Goal: Information Seeking & Learning: Learn about a topic

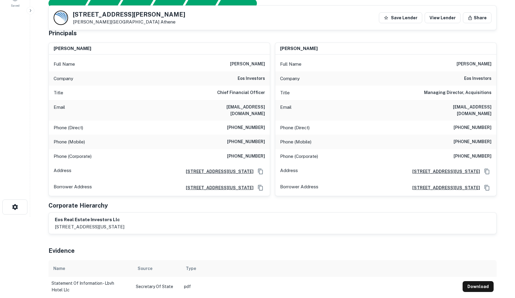
scroll to position [86, 0]
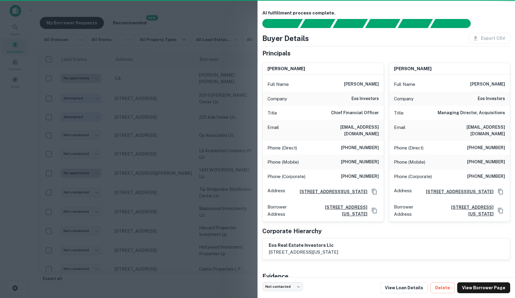
click at [68, 20] on div at bounding box center [257, 149] width 515 height 298
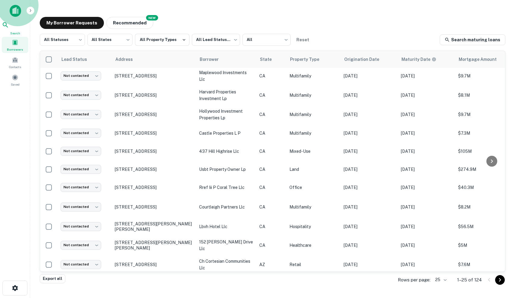
click at [19, 27] on div "Search" at bounding box center [15, 28] width 27 height 14
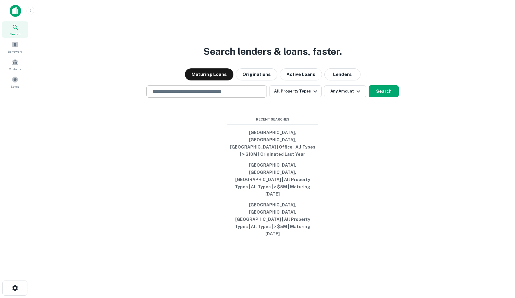
click at [231, 95] on input "text" at bounding box center [206, 91] width 115 height 7
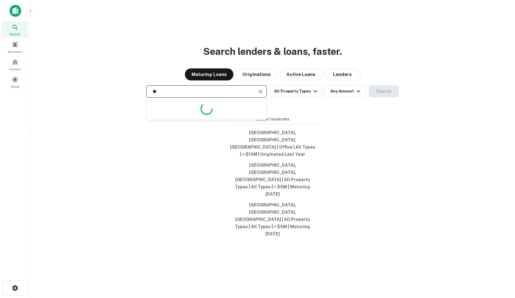
type input "*"
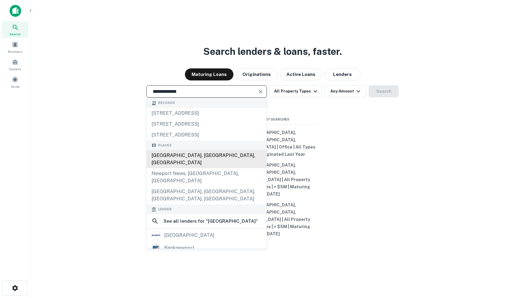
type input "**********"
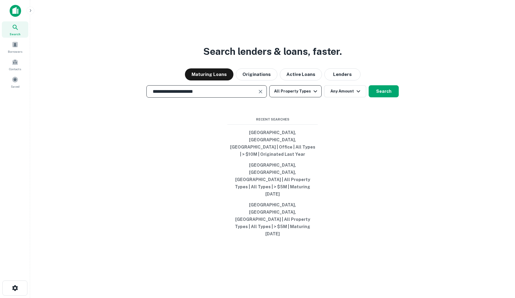
click at [304, 97] on button "All Property Types" at bounding box center [295, 91] width 52 height 12
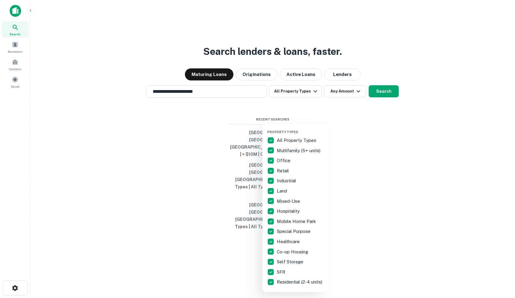
click at [345, 121] on div at bounding box center [257, 149] width 515 height 298
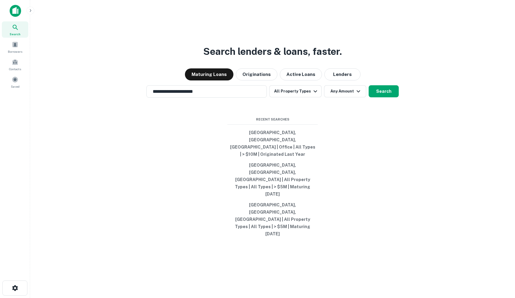
click at [345, 121] on div at bounding box center [257, 149] width 515 height 298
click at [345, 97] on button "Any Amount" at bounding box center [345, 91] width 42 height 12
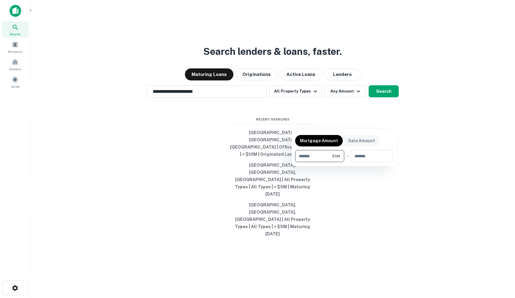
type input "*******"
click at [381, 122] on div at bounding box center [257, 149] width 515 height 298
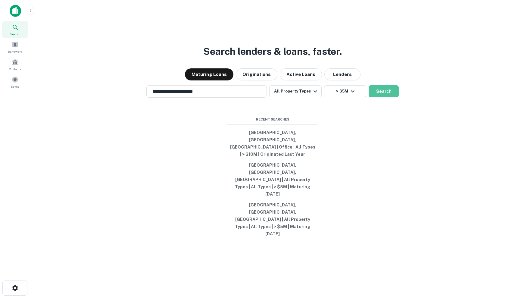
click at [381, 97] on button "Search" at bounding box center [384, 91] width 30 height 12
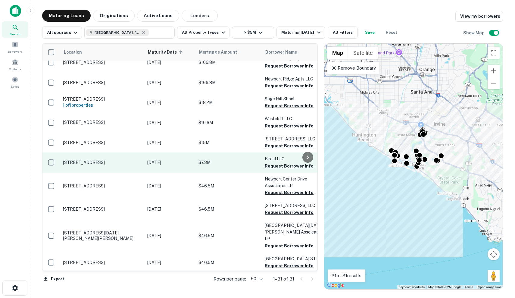
scroll to position [128, 0]
click at [202, 166] on p "$7.3M" at bounding box center [229, 162] width 60 height 7
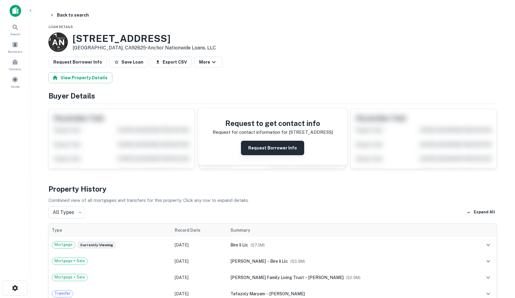
click at [284, 149] on button "Request Borrower Info" at bounding box center [272, 148] width 63 height 14
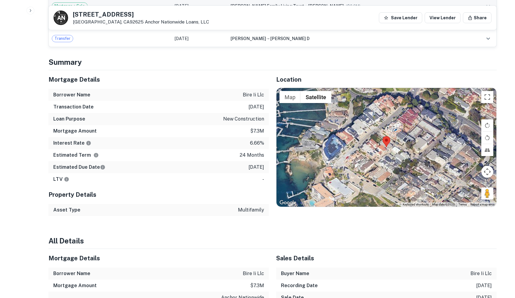
scroll to position [433, 0]
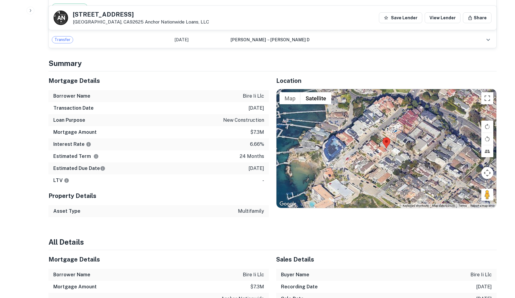
click at [379, 155] on div at bounding box center [387, 148] width 220 height 119
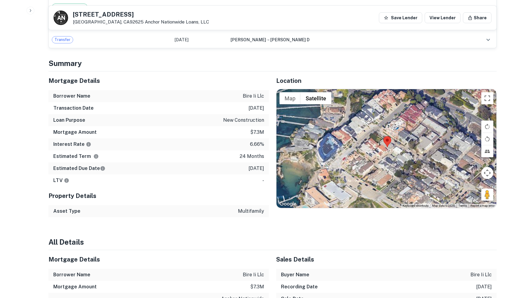
click at [379, 155] on div at bounding box center [387, 148] width 220 height 119
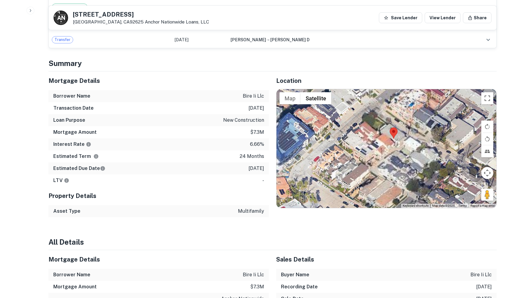
click at [379, 155] on div at bounding box center [387, 148] width 220 height 119
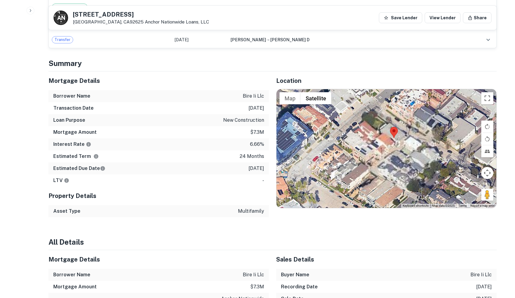
click at [379, 155] on div at bounding box center [387, 148] width 220 height 119
click at [380, 140] on div at bounding box center [387, 148] width 220 height 119
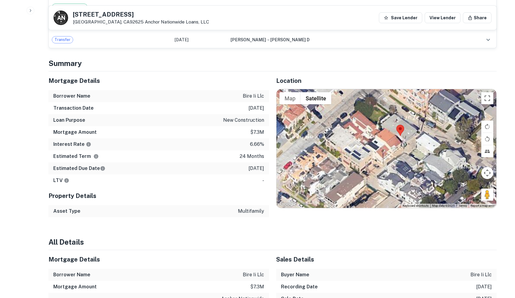
click at [380, 140] on div at bounding box center [387, 148] width 220 height 119
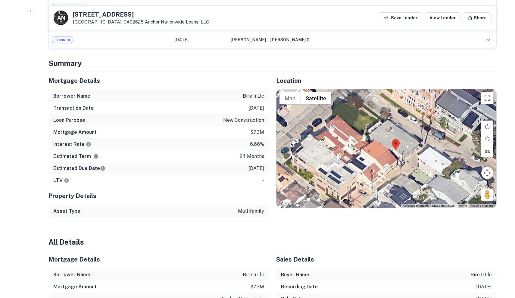
drag, startPoint x: 380, startPoint y: 140, endPoint x: 367, endPoint y: 158, distance: 22.2
click at [367, 158] on div at bounding box center [387, 148] width 220 height 119
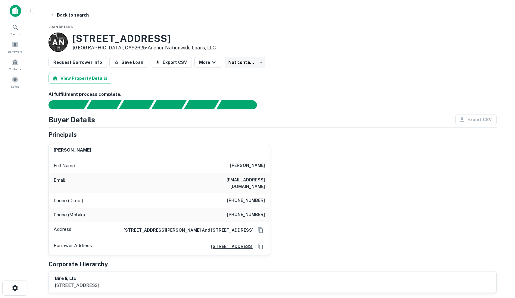
scroll to position [0, 0]
click at [129, 59] on button "Save Loan" at bounding box center [128, 62] width 39 height 11
click at [63, 16] on button "Back to search" at bounding box center [69, 15] width 44 height 11
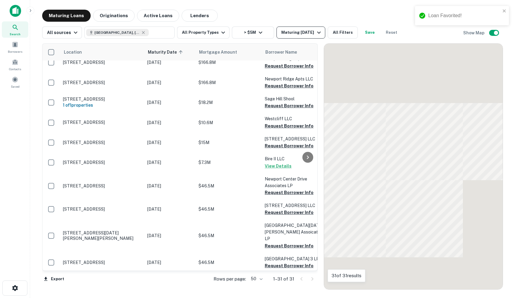
click at [280, 37] on button "Maturing In 1 Year" at bounding box center [301, 33] width 48 height 12
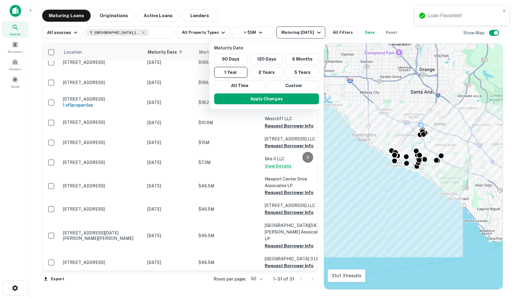
scroll to position [128, 0]
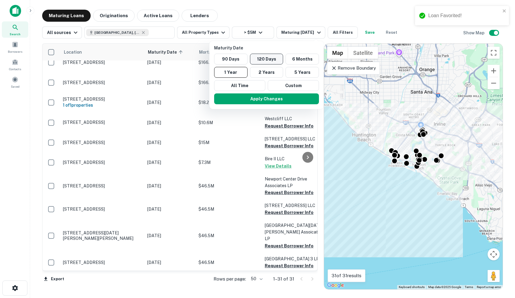
click at [269, 57] on button "120 Days" at bounding box center [266, 59] width 33 height 11
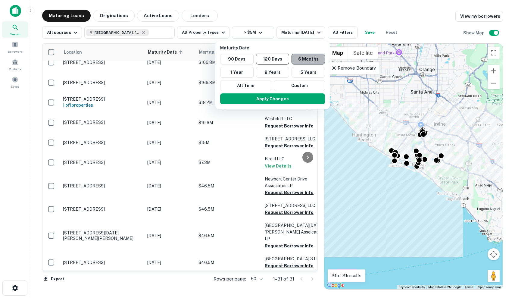
click at [315, 61] on button "6 Months" at bounding box center [308, 59] width 33 height 11
click at [296, 99] on button "Apply Changes" at bounding box center [273, 98] width 105 height 11
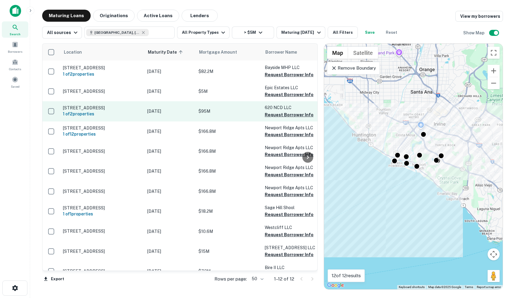
scroll to position [19, 0]
click at [129, 111] on p "[STREET_ADDRESS]" at bounding box center [102, 107] width 78 height 5
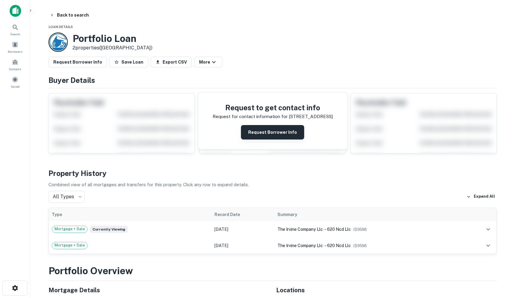
click at [277, 133] on button "Request Borrower Info" at bounding box center [272, 132] width 63 height 14
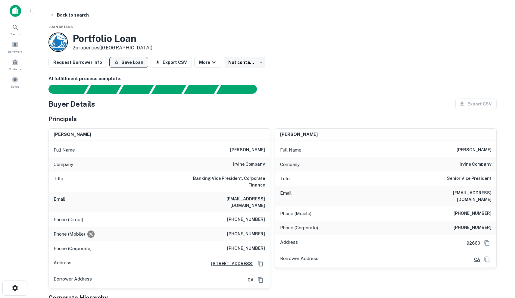
click at [140, 61] on button "Save Loan" at bounding box center [128, 62] width 39 height 11
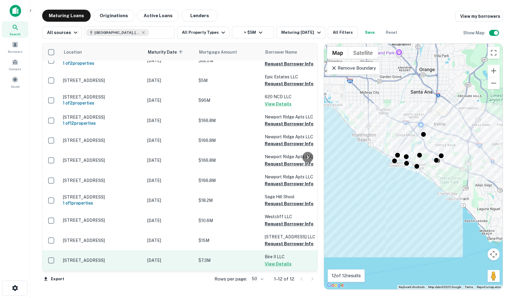
scroll to position [44, 0]
click at [211, 260] on p "$7.3M" at bounding box center [229, 260] width 60 height 7
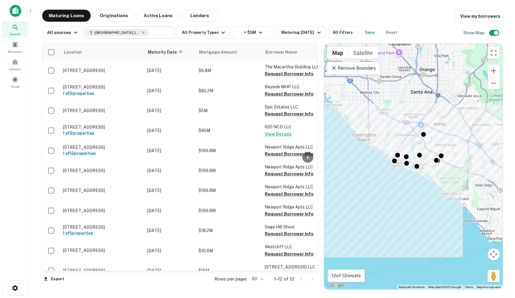
scroll to position [-1, 0]
click at [152, 34] on input "**********" at bounding box center [124, 32] width 77 height 8
type input "*"
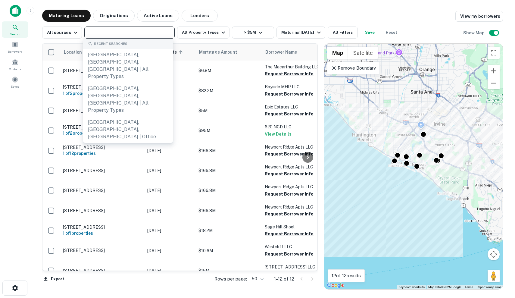
type input "*"
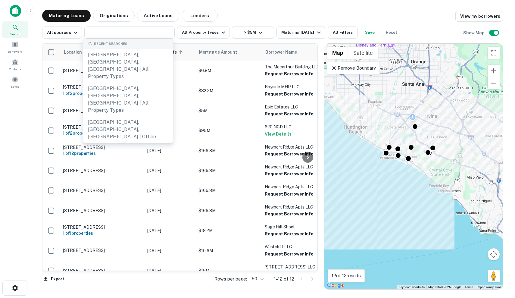
drag, startPoint x: 453, startPoint y: 204, endPoint x: 430, endPoint y: 178, distance: 34.5
click at [430, 178] on div "To activate drag with keyboard, press Alt + Enter. Once in keyboard drag state,…" at bounding box center [413, 167] width 179 height 246
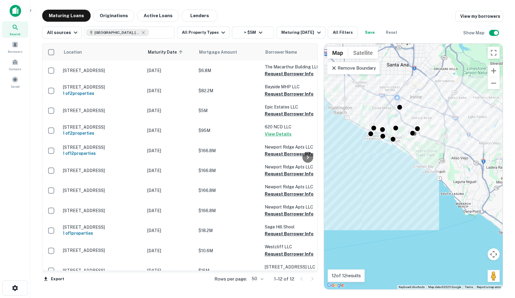
click at [354, 69] on p "Remove Boundary" at bounding box center [353, 67] width 45 height 7
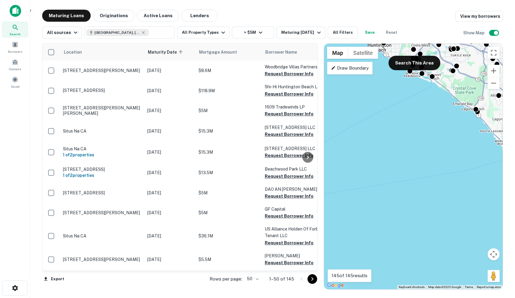
drag, startPoint x: 448, startPoint y: 154, endPoint x: 487, endPoint y: 90, distance: 75.1
click at [487, 90] on div "To activate drag with keyboard, press Alt + Enter. Once in keyboard drag state,…" at bounding box center [413, 167] width 179 height 246
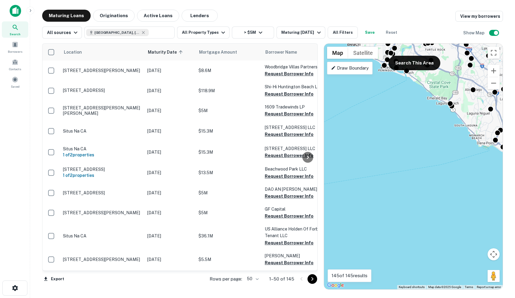
drag, startPoint x: 484, startPoint y: 105, endPoint x: 456, endPoint y: 99, distance: 28.0
click at [456, 99] on div "To activate drag with keyboard, press Alt + Enter. Once in keyboard drag state,…" at bounding box center [413, 167] width 179 height 246
click at [400, 64] on button "Search This Area" at bounding box center [415, 63] width 52 height 14
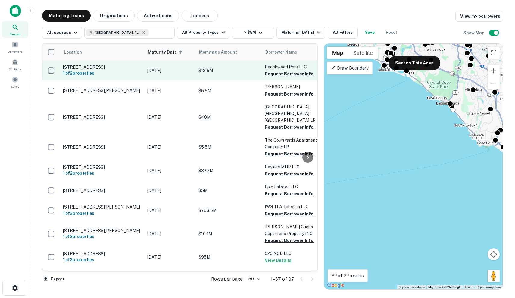
scroll to position [0, 0]
click at [182, 74] on p "[DATE]" at bounding box center [169, 70] width 45 height 7
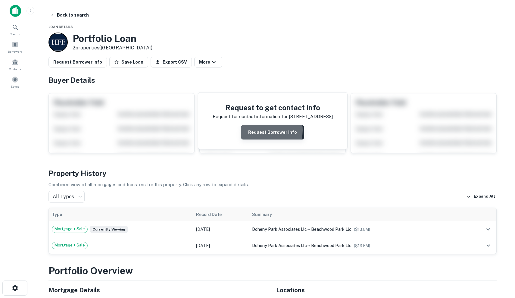
click at [261, 130] on button "Request Borrower Info" at bounding box center [272, 132] width 63 height 14
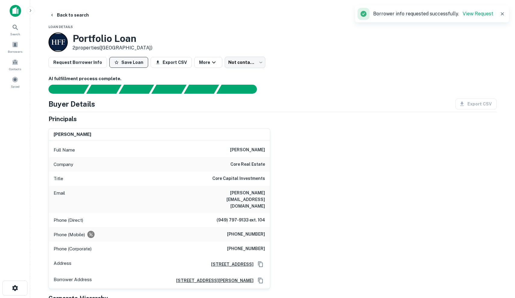
click at [131, 61] on button "Save Loan" at bounding box center [128, 62] width 39 height 11
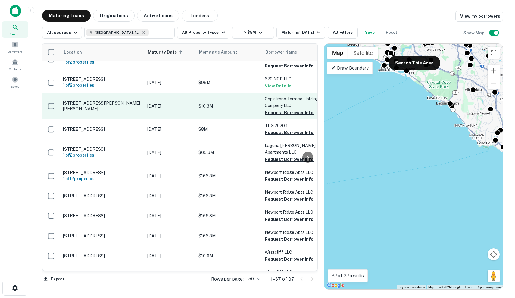
scroll to position [174, 0]
click at [163, 109] on p "[DATE]" at bounding box center [169, 106] width 45 height 7
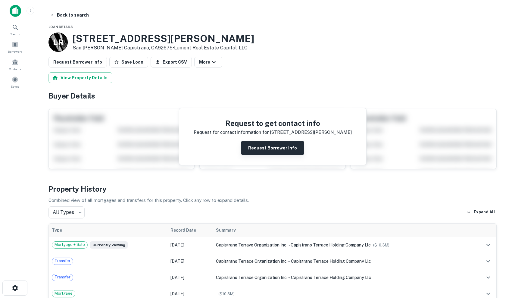
click at [273, 152] on button "Request Borrower Info" at bounding box center [272, 148] width 63 height 14
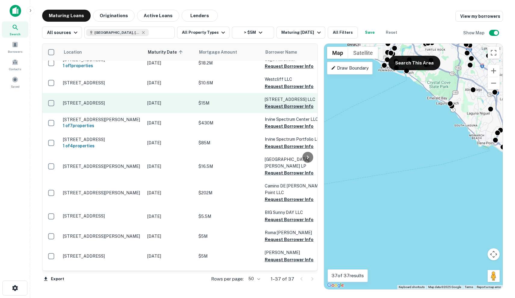
scroll to position [407, 0]
click at [163, 106] on p "[DATE]" at bounding box center [169, 103] width 45 height 7
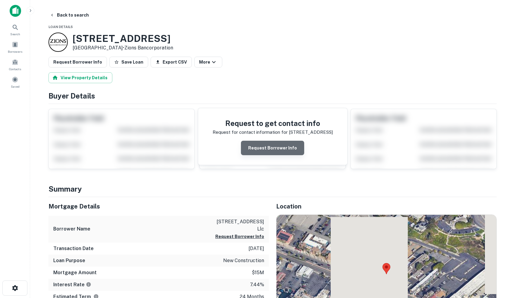
click at [286, 150] on button "Request Borrower Info" at bounding box center [272, 148] width 63 height 14
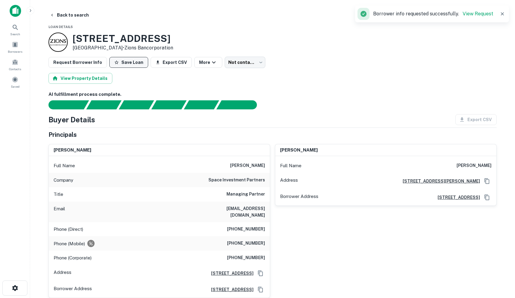
click at [130, 60] on button "Save Loan" at bounding box center [128, 62] width 39 height 11
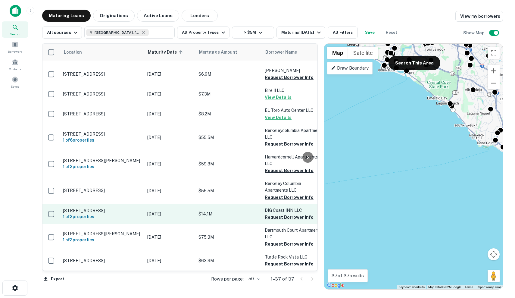
scroll to position [624, 0]
click at [231, 215] on p "$14.1M" at bounding box center [229, 214] width 60 height 7
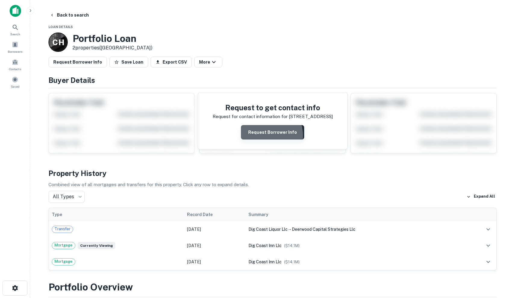
click at [261, 136] on button "Request Borrower Info" at bounding box center [272, 132] width 63 height 14
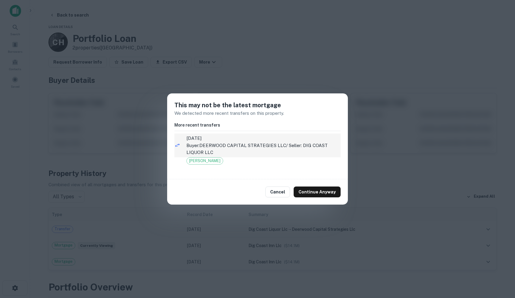
drag, startPoint x: 317, startPoint y: 186, endPoint x: 326, endPoint y: 151, distance: 35.9
click at [326, 151] on div "This may not be the latest mortgage We detected more recent transfers on this p…" at bounding box center [257, 148] width 181 height 111
click at [315, 147] on p "Buyer: DEERWOOD CAPITAL STRATEGIES LLC / Seller: DIG COAST LIQUOR LLC" at bounding box center [263, 149] width 154 height 14
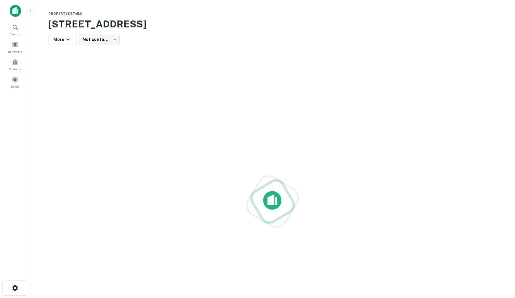
click at [264, 114] on div at bounding box center [272, 201] width 448 height 298
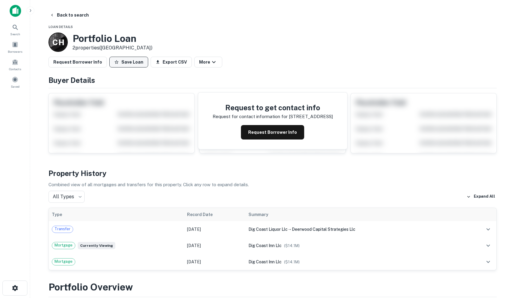
click at [123, 64] on button "Save Loan" at bounding box center [128, 62] width 39 height 11
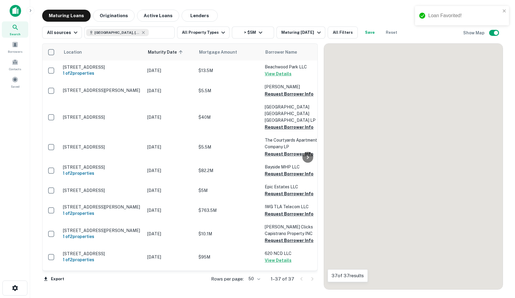
scroll to position [624, 0]
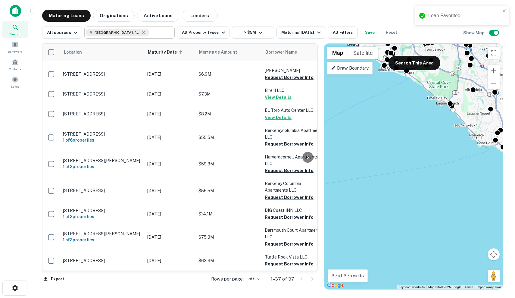
type input "**********"
click at [152, 34] on input "**********" at bounding box center [124, 32] width 77 height 8
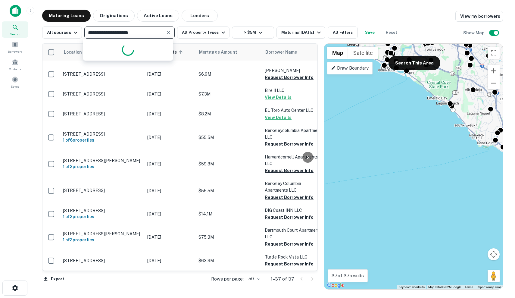
click at [152, 34] on input "**********" at bounding box center [124, 32] width 77 height 8
type input "**********"
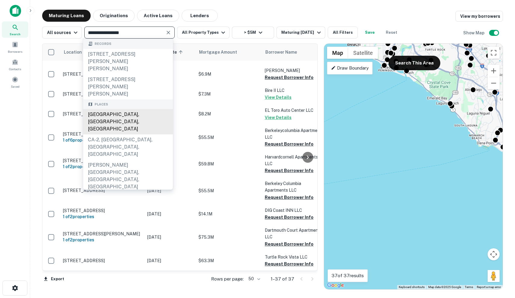
click at [112, 109] on div "Beverly Hills, CA, USA" at bounding box center [128, 121] width 90 height 25
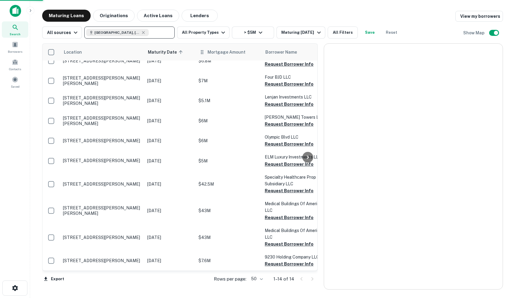
scroll to position [90, 0]
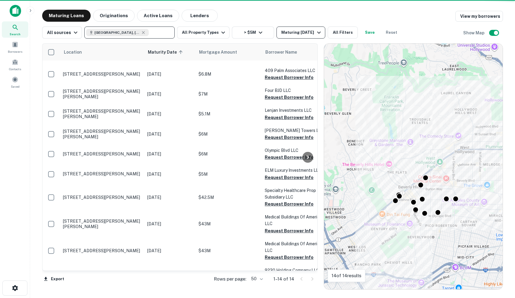
click at [301, 33] on div "Maturing In 6 Months" at bounding box center [301, 32] width 41 height 7
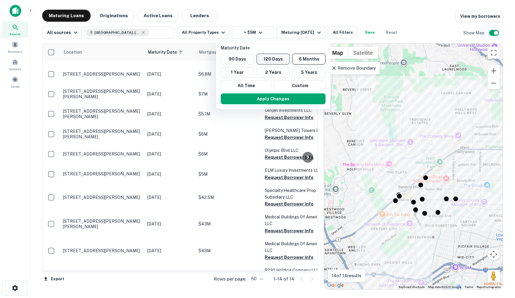
click at [275, 58] on button "120 Days" at bounding box center [273, 59] width 33 height 11
click at [269, 103] on button "Apply Changes" at bounding box center [272, 98] width 105 height 11
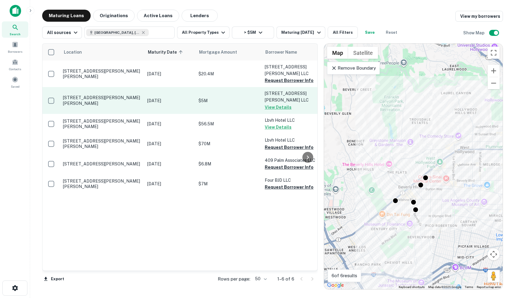
scroll to position [0, -1]
click at [149, 97] on p "[DATE]" at bounding box center [169, 100] width 45 height 7
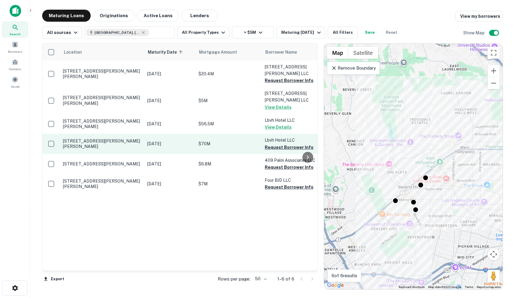
click at [170, 140] on p "[DATE]" at bounding box center [169, 143] width 45 height 7
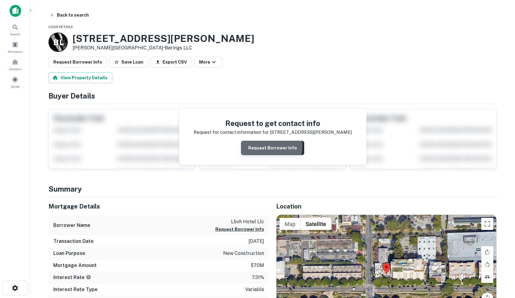
click at [250, 146] on button "Request Borrower Info" at bounding box center [272, 148] width 63 height 14
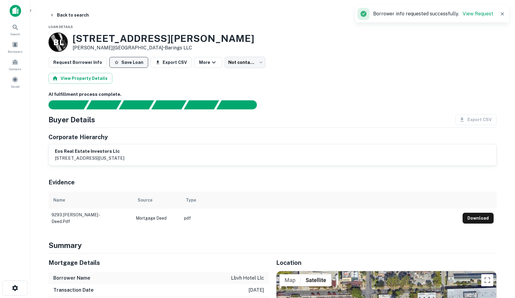
click at [133, 62] on button "Save Loan" at bounding box center [128, 62] width 39 height 11
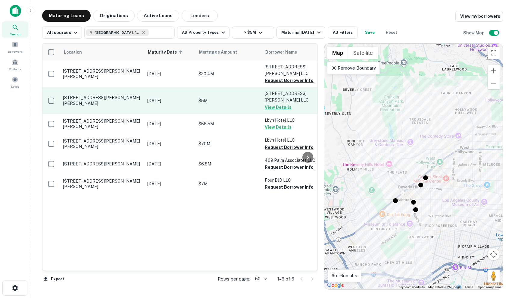
scroll to position [0, -1]
click at [193, 90] on td "[DATE]" at bounding box center [169, 100] width 51 height 27
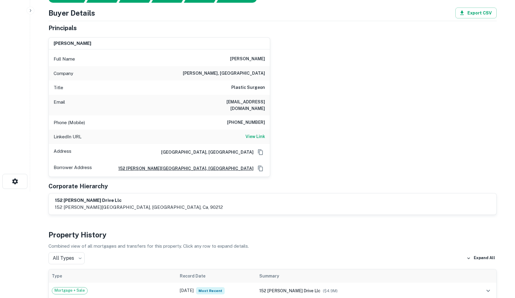
scroll to position [11, 0]
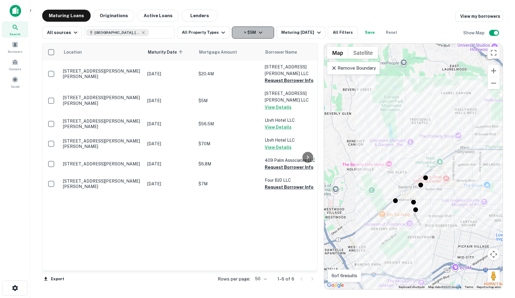
click at [246, 34] on button "> $5M" at bounding box center [253, 33] width 42 height 12
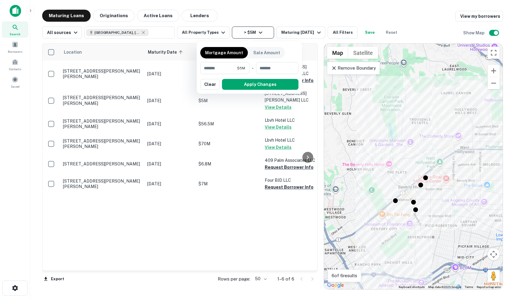
click at [245, 34] on div at bounding box center [257, 149] width 515 height 298
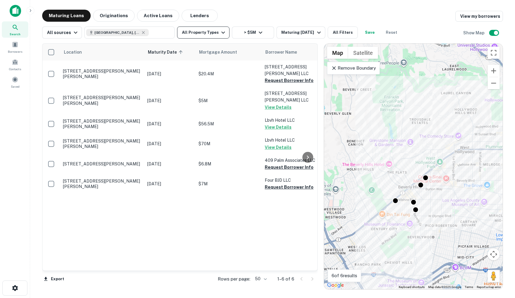
click at [215, 30] on button "All Property Types" at bounding box center [203, 33] width 52 height 12
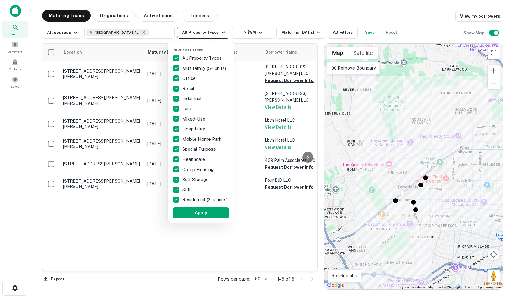
click at [215, 30] on div at bounding box center [257, 149] width 515 height 298
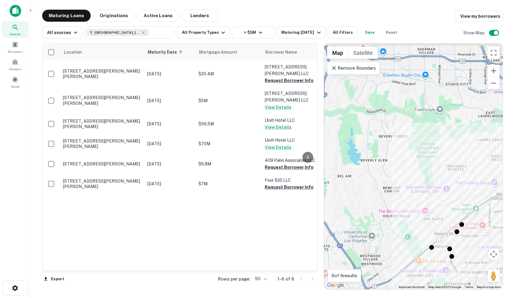
drag, startPoint x: 380, startPoint y: 166, endPoint x: 416, endPoint y: 213, distance: 59.5
click at [416, 213] on div "To activate drag with keyboard, press Alt + Enter. Once in keyboard drag state,…" at bounding box center [413, 167] width 179 height 246
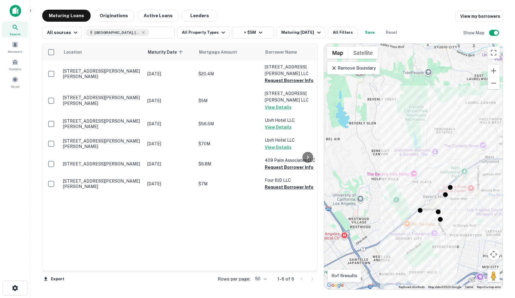
drag, startPoint x: 437, startPoint y: 180, endPoint x: 423, endPoint y: 142, distance: 39.5
click at [423, 142] on div "To activate drag with keyboard, press Alt + Enter. Once in keyboard drag state,…" at bounding box center [413, 167] width 179 height 246
click at [360, 70] on p "Remove Boundary" at bounding box center [353, 67] width 45 height 7
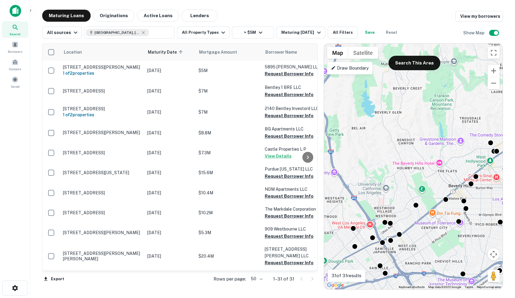
click at [410, 145] on div "To activate drag with keyboard, press Alt + Enter. Once in keyboard drag state,…" at bounding box center [413, 167] width 179 height 246
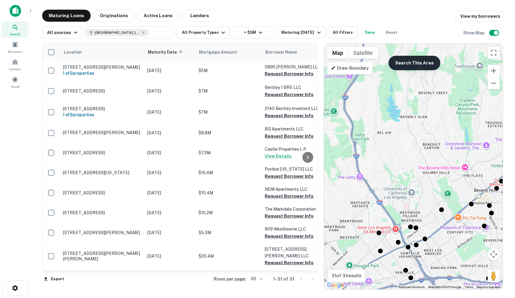
click at [419, 64] on button "Search This Area" at bounding box center [415, 63] width 52 height 14
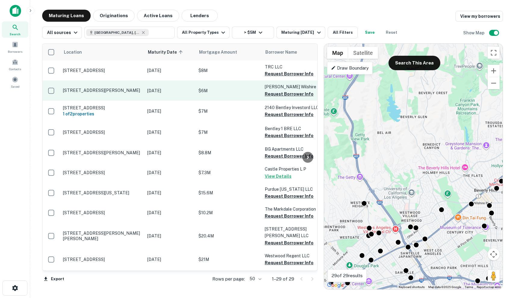
scroll to position [0, 0]
click at [170, 89] on p "[DATE]" at bounding box center [169, 90] width 45 height 7
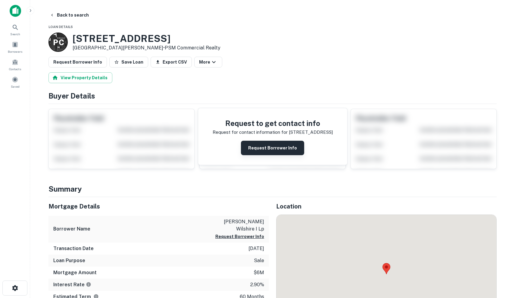
click at [260, 151] on button "Request Borrower Info" at bounding box center [272, 148] width 63 height 14
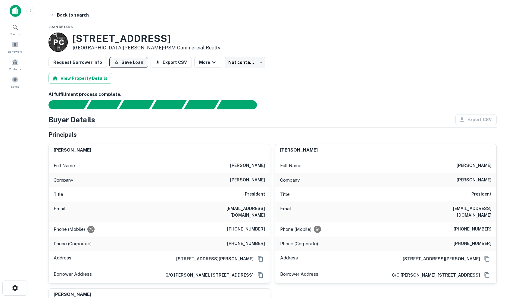
click at [122, 61] on button "Save Loan" at bounding box center [128, 62] width 39 height 11
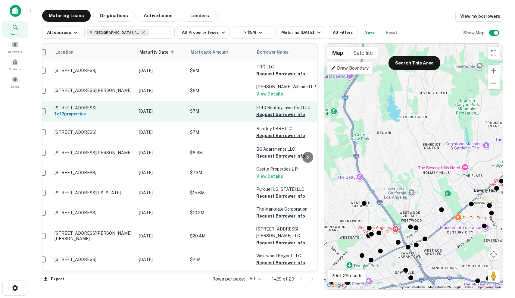
scroll to position [0, 8]
click at [177, 114] on p "[DATE]" at bounding box center [161, 111] width 45 height 7
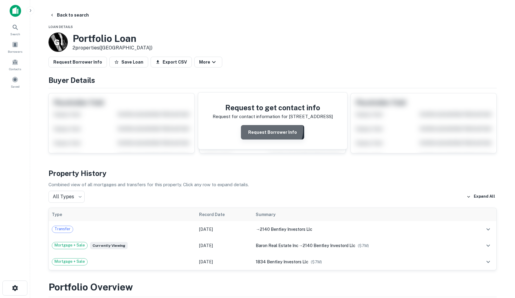
click at [270, 129] on button "Request Borrower Info" at bounding box center [272, 132] width 63 height 14
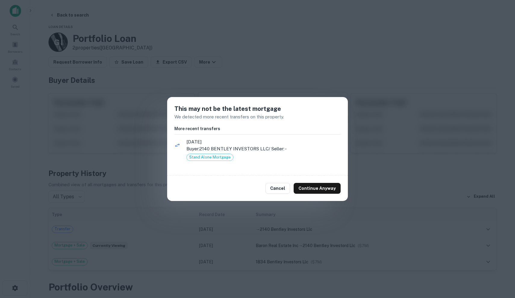
click at [268, 153] on ul "11/2/2020 Buyer: 2140 BENTLEY INVESTORS LLC / Seller: - Stand Alone Mortgage" at bounding box center [257, 152] width 166 height 31
click at [268, 146] on p "Buyer: 2140 BENTLEY INVESTORS LLC / Seller: -" at bounding box center [263, 148] width 154 height 7
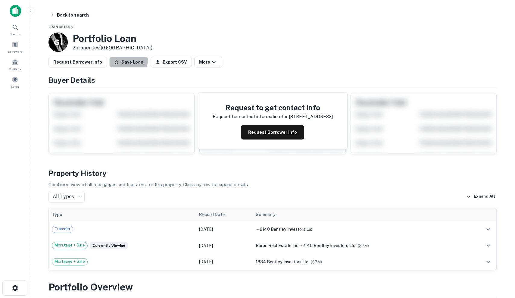
click at [121, 60] on button "Save Loan" at bounding box center [128, 62] width 39 height 11
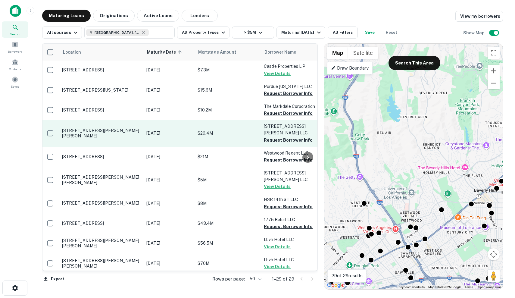
scroll to position [103, 1]
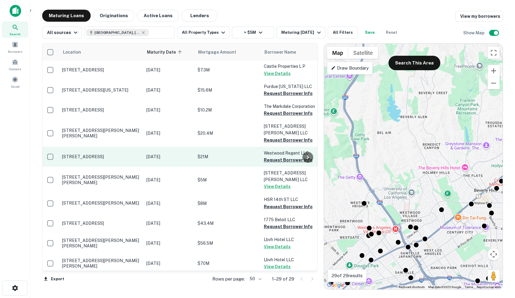
click at [187, 153] on p "[DATE]" at bounding box center [168, 156] width 45 height 7
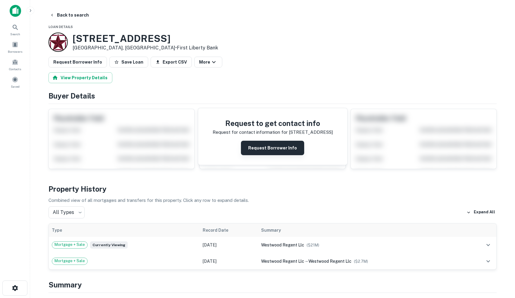
click at [271, 153] on button "Request Borrower Info" at bounding box center [272, 148] width 63 height 14
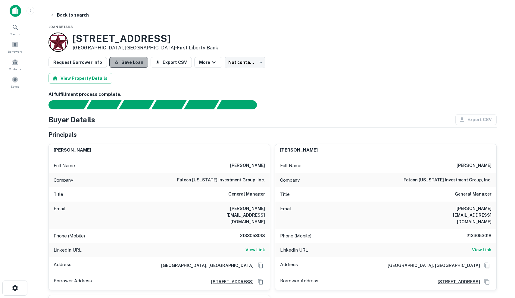
click at [128, 64] on button "Save Loan" at bounding box center [128, 62] width 39 height 11
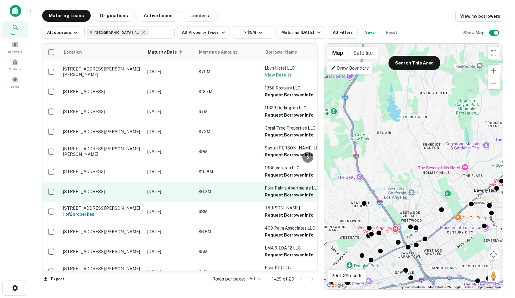
scroll to position [294, 0]
click at [162, 188] on p "[DATE]" at bounding box center [169, 191] width 45 height 7
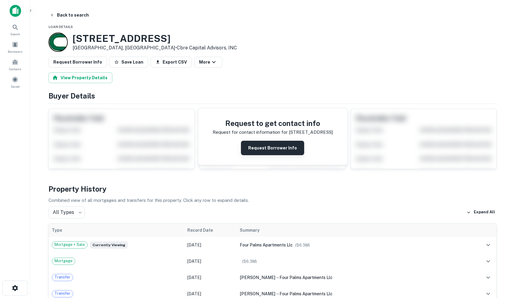
click at [262, 152] on button "Request Borrower Info" at bounding box center [272, 148] width 63 height 14
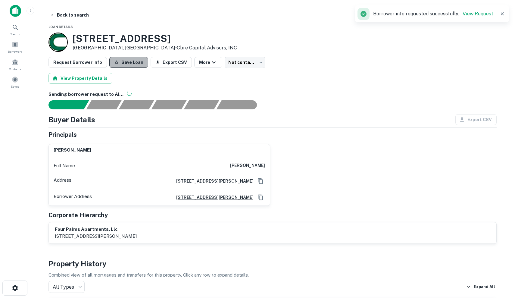
click at [130, 64] on button "Save Loan" at bounding box center [128, 62] width 39 height 11
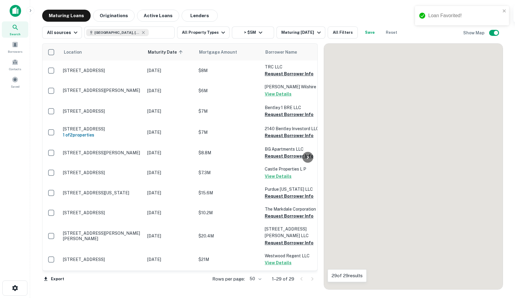
scroll to position [294, 0]
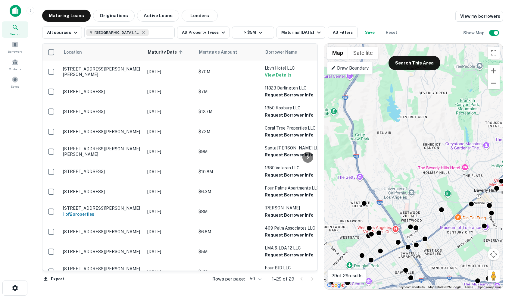
click at [493, 89] on button "Zoom out" at bounding box center [494, 83] width 12 height 12
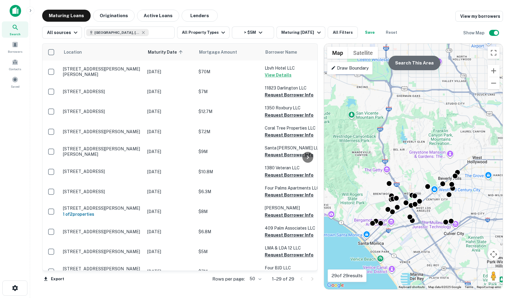
click at [424, 69] on button "Search This Area" at bounding box center [415, 63] width 52 height 14
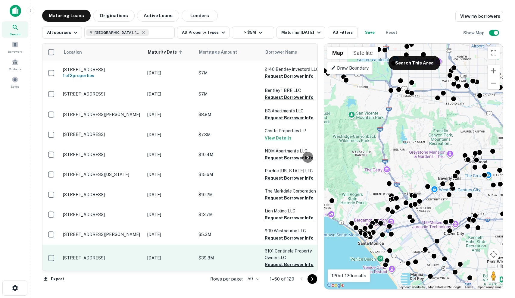
scroll to position [379, 0]
click at [197, 258] on td "$39.8M" at bounding box center [228, 258] width 66 height 27
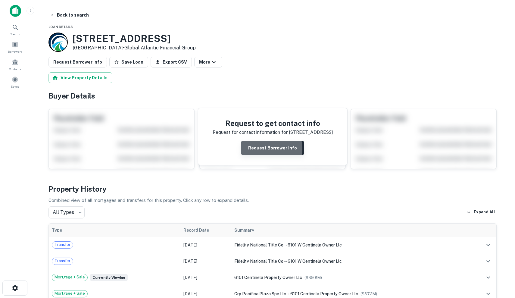
click at [264, 149] on button "Request Borrower Info" at bounding box center [272, 148] width 63 height 14
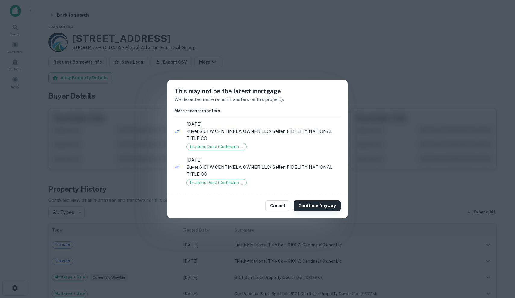
click at [322, 207] on button "Continue Anyway" at bounding box center [317, 205] width 47 height 11
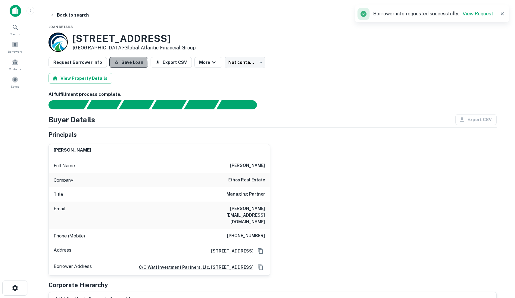
click at [119, 64] on button "Save Loan" at bounding box center [128, 62] width 39 height 11
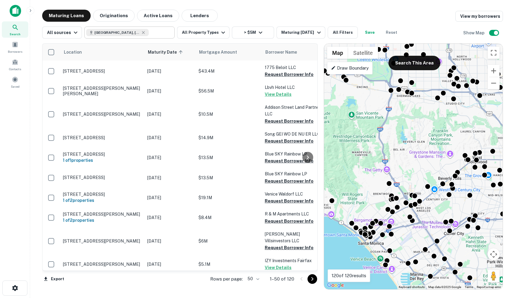
scroll to position [849, 0]
click at [141, 33] on icon at bounding box center [143, 32] width 5 height 5
type input "**********"
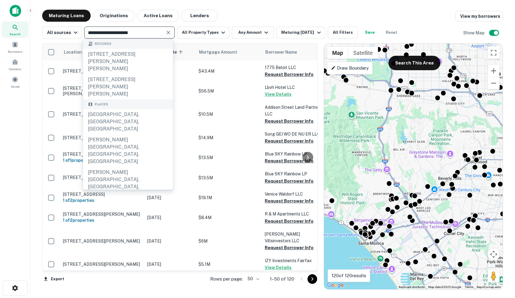
click at [137, 31] on input "**********" at bounding box center [124, 32] width 77 height 8
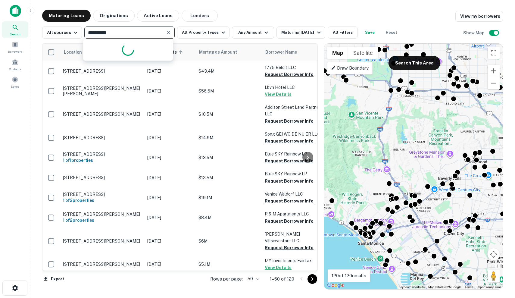
type input "**********"
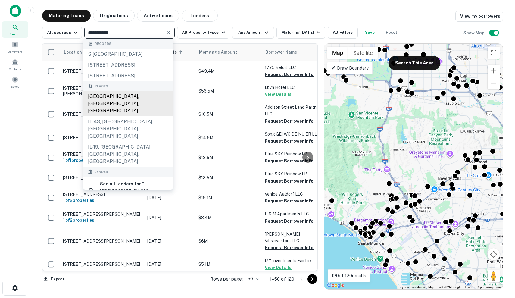
click at [123, 108] on div "Chicago, IL, USA" at bounding box center [128, 103] width 90 height 25
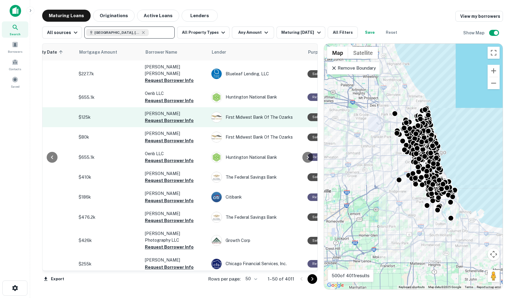
scroll to position [0, 122]
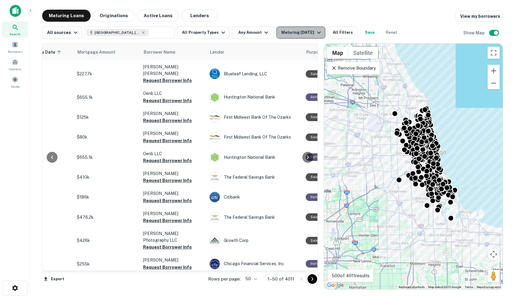
click at [308, 35] on div "Maturing In 6 Months" at bounding box center [301, 32] width 41 height 7
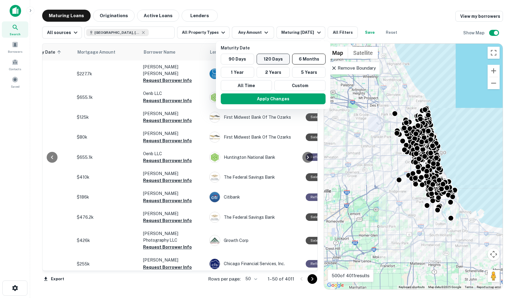
click at [282, 55] on button "120 Days" at bounding box center [273, 59] width 33 height 11
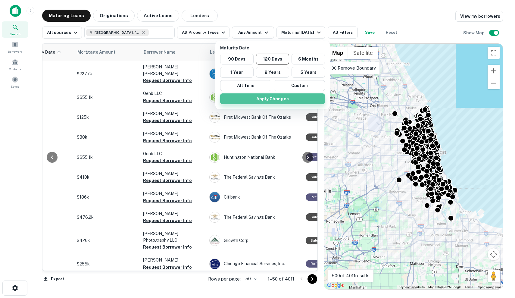
click at [286, 101] on button "Apply Changes" at bounding box center [272, 98] width 105 height 11
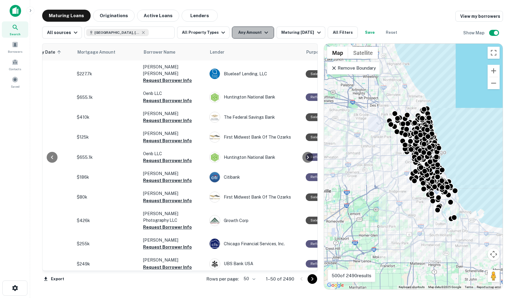
click at [256, 36] on button "Any Amount" at bounding box center [253, 33] width 42 height 12
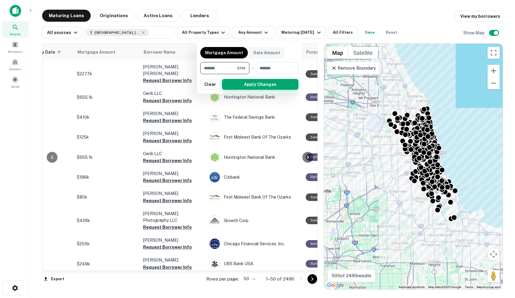
type input "*******"
click at [238, 85] on button "Apply Changes" at bounding box center [260, 84] width 77 height 11
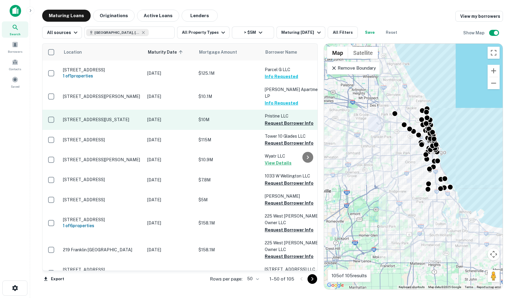
scroll to position [244, 0]
click at [115, 117] on p "[STREET_ADDRESS][US_STATE]" at bounding box center [102, 119] width 78 height 5
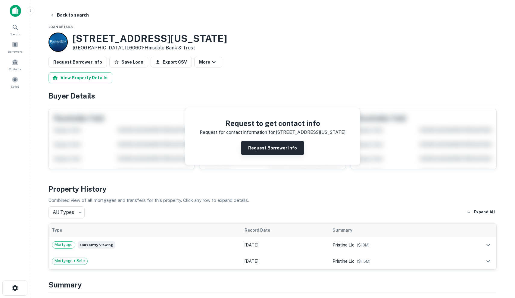
click at [271, 149] on button "Request Borrower Info" at bounding box center [272, 148] width 63 height 14
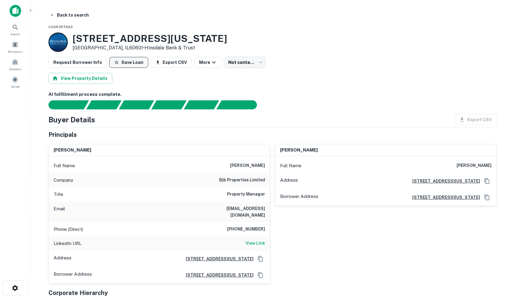
click at [124, 62] on button "Save Loan" at bounding box center [128, 62] width 39 height 11
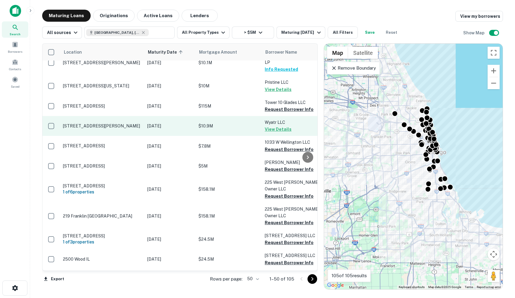
scroll to position [278, 0]
click at [176, 123] on p "Sep 29, 2025" at bounding box center [169, 126] width 45 height 7
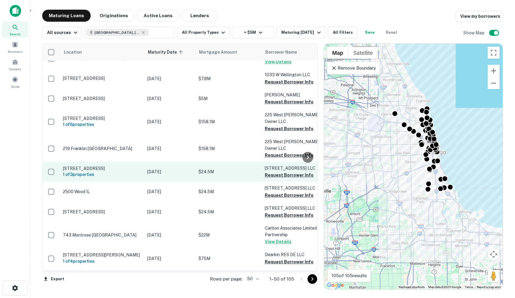
scroll to position [345, -1]
click at [123, 166] on p "[STREET_ADDRESS]" at bounding box center [102, 168] width 78 height 5
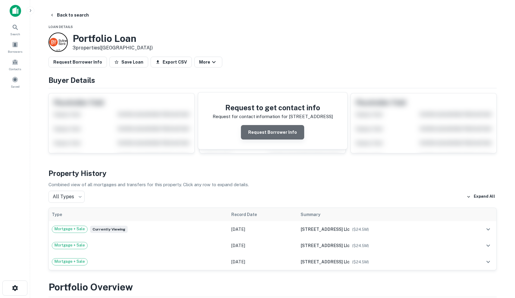
click at [284, 135] on button "Request Borrower Info" at bounding box center [272, 132] width 63 height 14
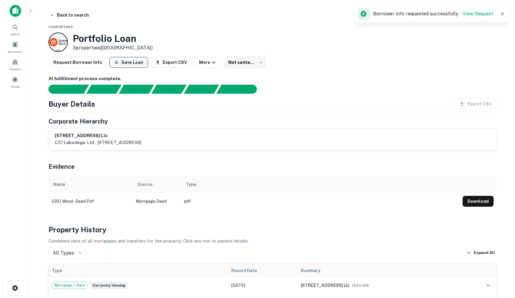
click at [129, 63] on button "Save Loan" at bounding box center [128, 62] width 39 height 11
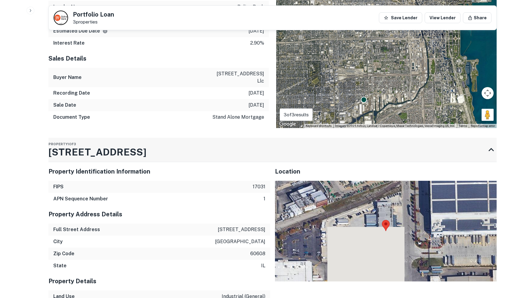
scroll to position [856, 0]
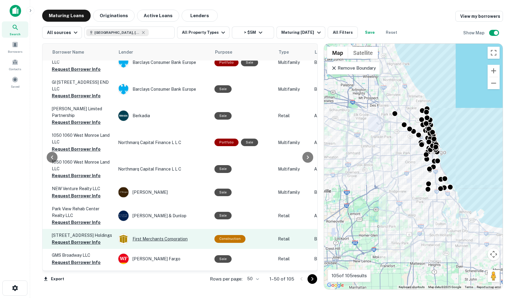
scroll to position [849, 212]
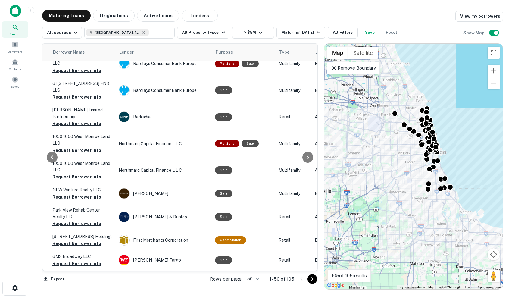
drag, startPoint x: 311, startPoint y: 276, endPoint x: 297, endPoint y: 245, distance: 34.5
click at [297, 245] on div "Location Maturity Date sorted ascending Mortgage Amount Borrower Name Lender Pu…" at bounding box center [180, 157] width 276 height 228
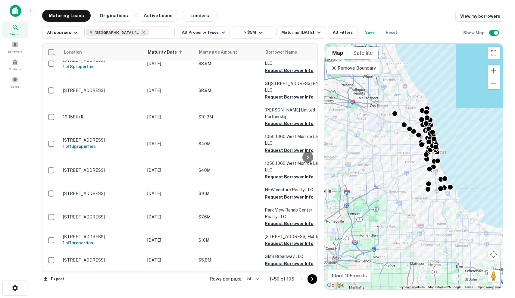
scroll to position [849, 0]
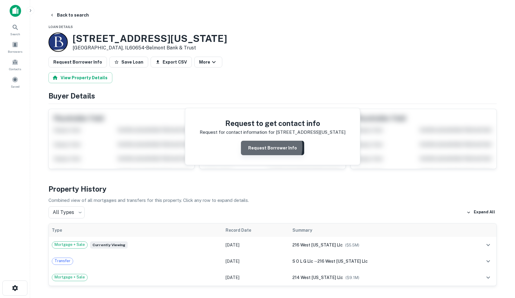
click at [266, 146] on button "Request Borrower Info" at bounding box center [272, 148] width 63 height 14
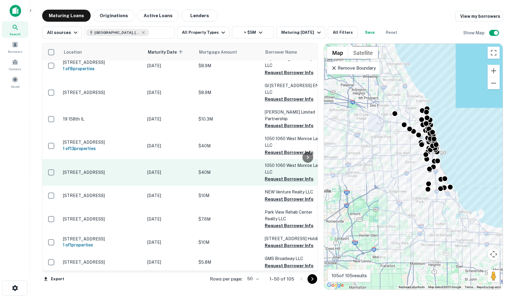
scroll to position [847, 0]
click at [166, 169] on p "Oct 31, 2025" at bounding box center [169, 172] width 45 height 7
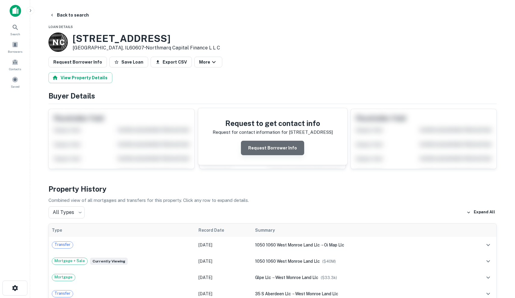
click at [282, 151] on button "Request Borrower Info" at bounding box center [272, 148] width 63 height 14
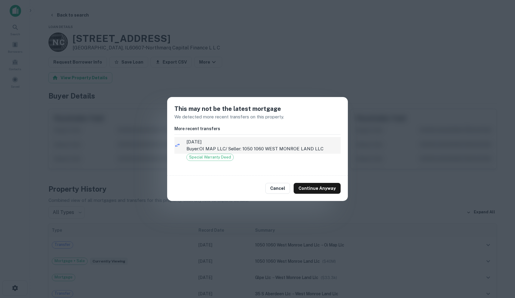
click at [286, 145] on span "3/9/2020" at bounding box center [263, 141] width 154 height 7
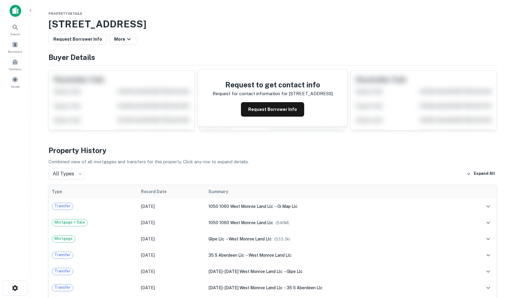
click at [267, 117] on div "Request to get contact info Request for contact information for 33 s aberdeen s…" at bounding box center [272, 98] width 149 height 57
click at [269, 106] on button "Request Borrower Info" at bounding box center [272, 109] width 63 height 14
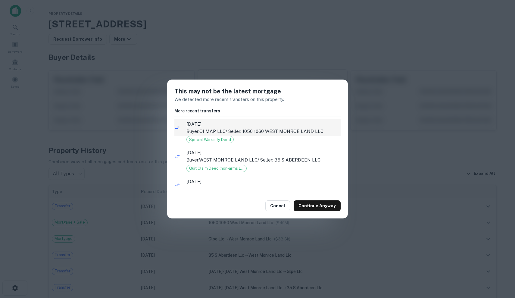
click at [268, 125] on span "3/9/2020" at bounding box center [263, 123] width 154 height 7
click at [310, 133] on p "Buyer: OI MAP LLC / Seller: 1050 1060 WEST MONROE LAND LLC" at bounding box center [263, 131] width 154 height 7
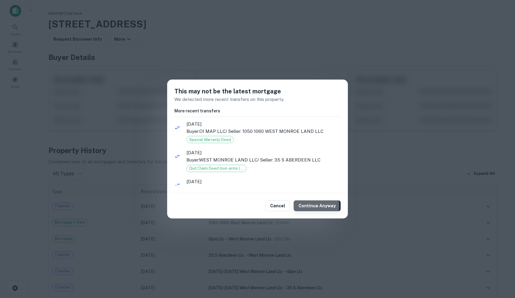
click at [314, 205] on button "Continue Anyway" at bounding box center [317, 205] width 47 height 11
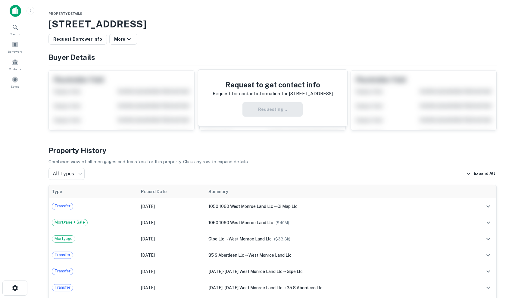
scroll to position [0, 0]
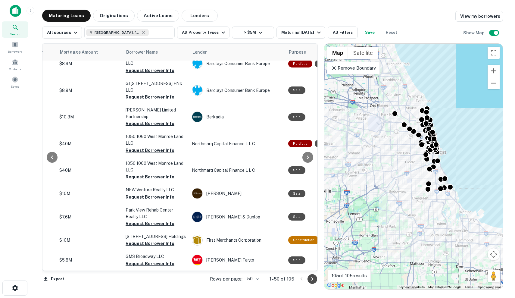
click at [310, 279] on icon "Go to next page" at bounding box center [312, 278] width 7 height 7
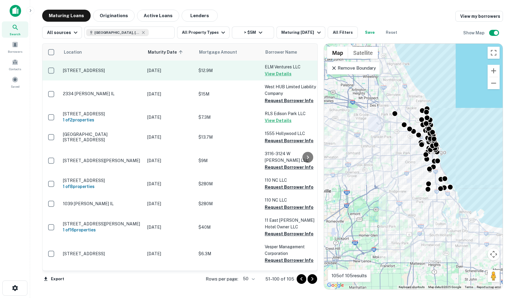
scroll to position [0, 0]
click at [204, 67] on p "$12.9M" at bounding box center [229, 70] width 60 height 7
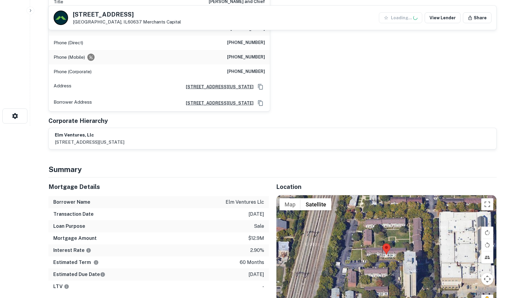
scroll to position [172, 0]
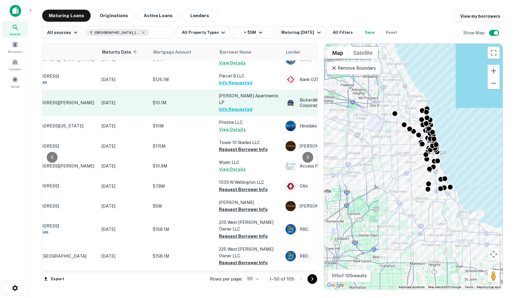
scroll to position [238, 43]
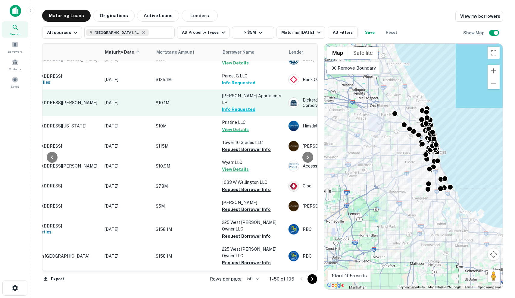
click at [192, 99] on p "$10.1M" at bounding box center [186, 102] width 60 height 7
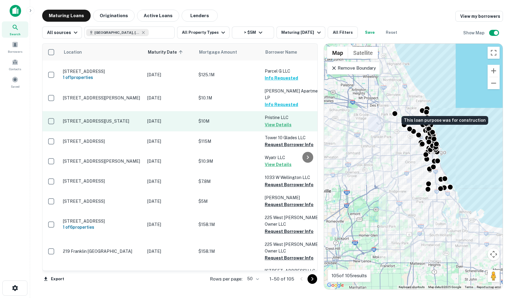
scroll to position [242, 0]
click at [208, 112] on td "$10M" at bounding box center [228, 121] width 66 height 20
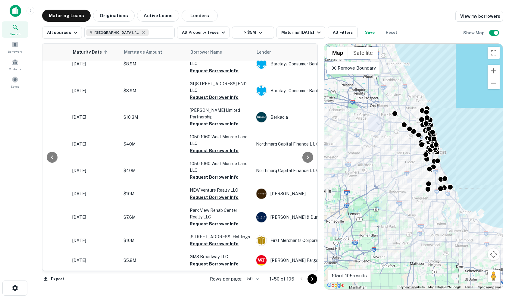
scroll to position [849, 75]
click at [314, 277] on icon "Go to next page" at bounding box center [312, 278] width 7 height 7
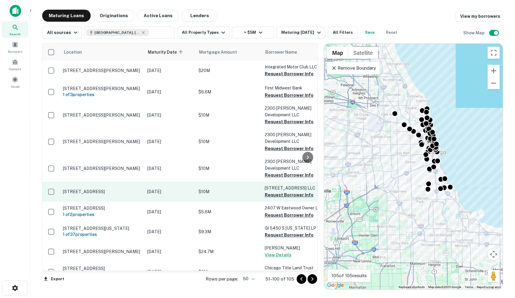
scroll to position [515, -1]
click at [202, 188] on p "$10M" at bounding box center [229, 191] width 60 height 7
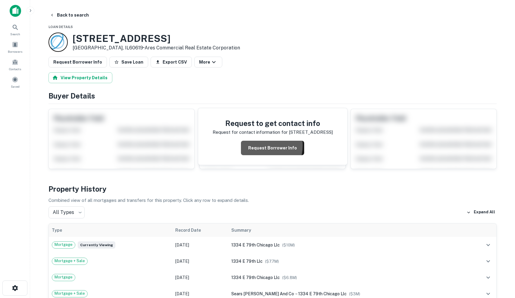
click at [259, 145] on button "Request Borrower Info" at bounding box center [272, 148] width 63 height 14
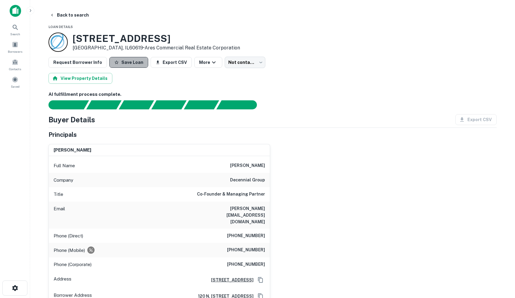
click at [127, 60] on button "Save Loan" at bounding box center [128, 62] width 39 height 11
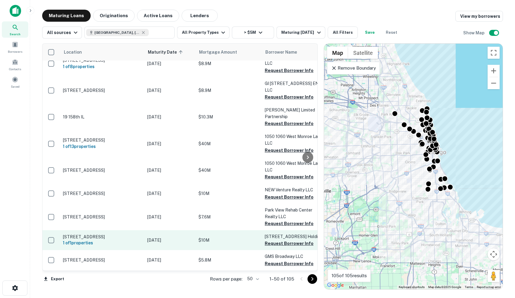
scroll to position [849, 0]
click at [215, 237] on p "$10M" at bounding box center [229, 240] width 60 height 7
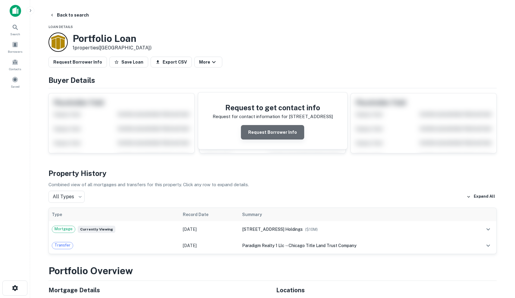
click at [291, 130] on button "Request Borrower Info" at bounding box center [272, 132] width 63 height 14
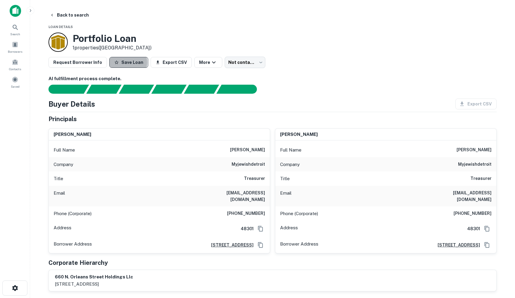
click at [121, 62] on button "Save Loan" at bounding box center [128, 62] width 39 height 11
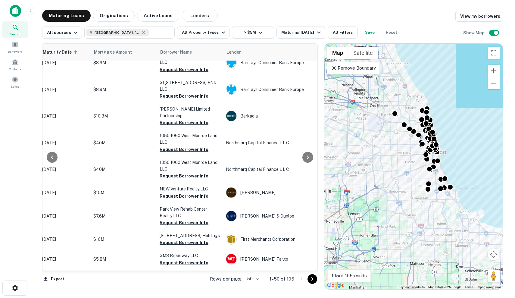
scroll to position [849, 105]
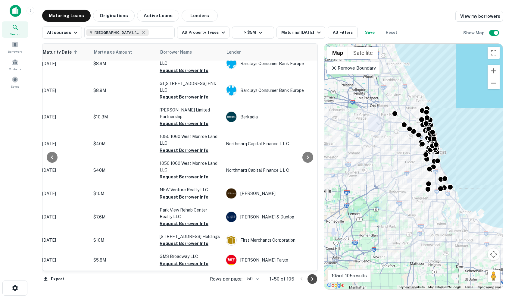
click at [308, 281] on button "Go to next page" at bounding box center [313, 279] width 10 height 10
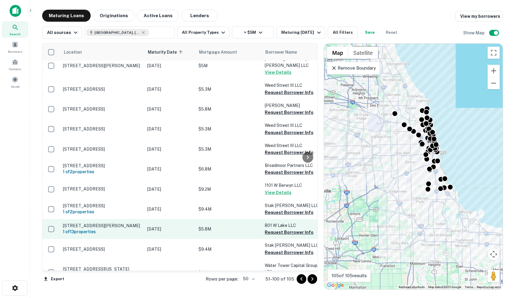
scroll to position [884, 0]
click at [241, 226] on p "$5.8M" at bounding box center [229, 229] width 60 height 7
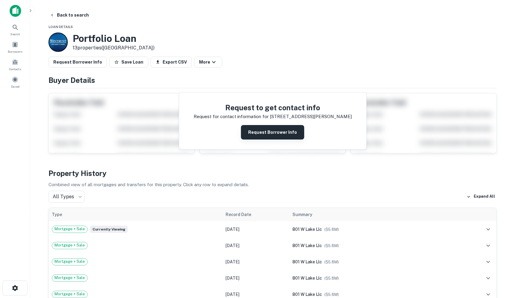
click at [281, 136] on button "Request Borrower Info" at bounding box center [272, 132] width 63 height 14
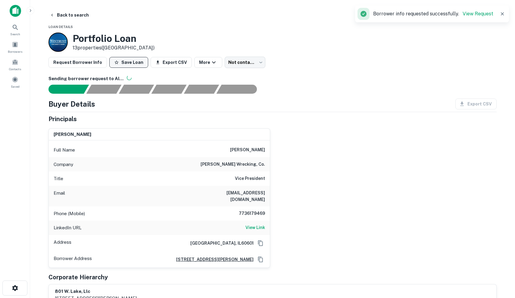
click at [124, 63] on button "Save Loan" at bounding box center [128, 62] width 39 height 11
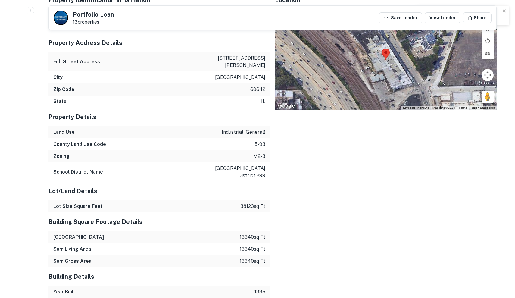
scroll to position [841, 0]
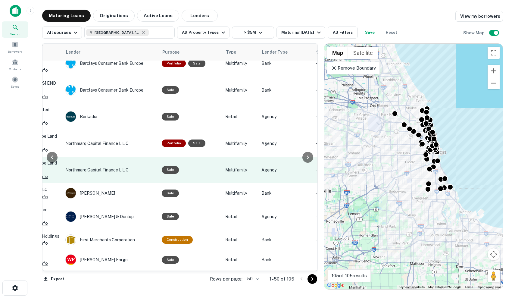
scroll to position [849, 276]
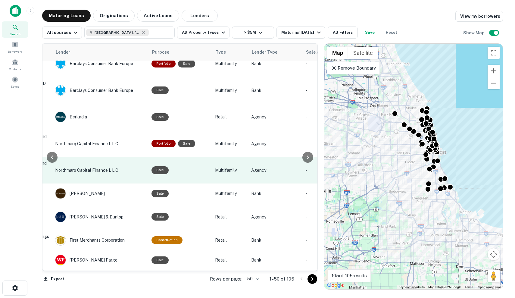
click at [227, 167] on p "Multifamily" at bounding box center [230, 170] width 30 height 7
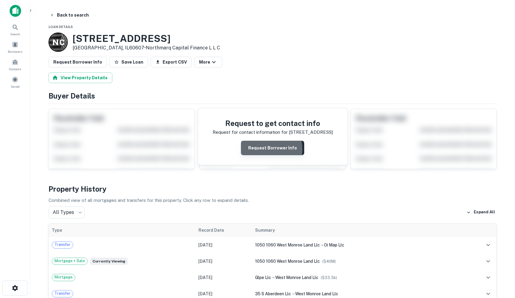
click at [265, 149] on button "Request Borrower Info" at bounding box center [272, 148] width 63 height 14
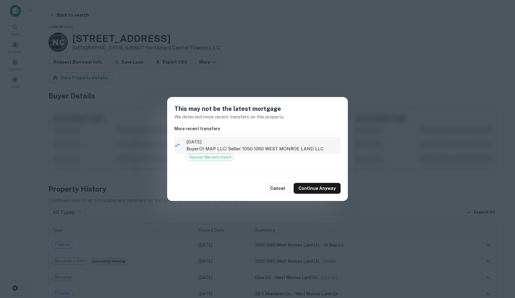
click at [257, 144] on span "3/9/2020" at bounding box center [263, 141] width 154 height 7
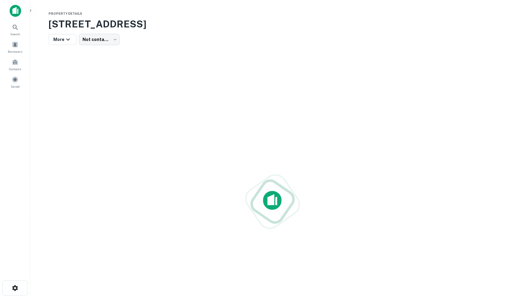
click at [264, 102] on div at bounding box center [272, 201] width 448 height 298
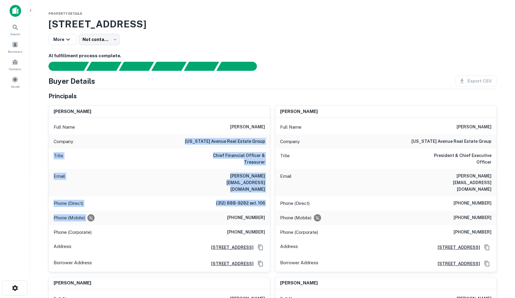
drag, startPoint x: 193, startPoint y: 138, endPoint x: 255, endPoint y: 187, distance: 78.5
click at [255, 187] on div "Full Name tim lyons Company michigan avenue real estate group Title Chief Finan…" at bounding box center [159, 194] width 221 height 154
click at [255, 196] on div "Phone (Direct) (312) 888-9282 ext. 106" at bounding box center [159, 203] width 221 height 14
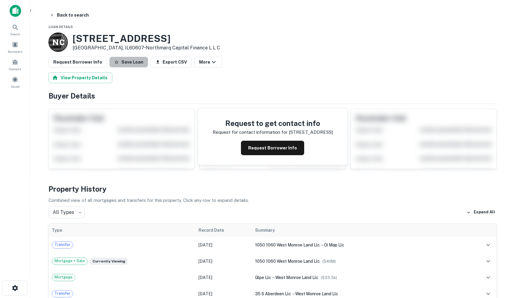
drag, startPoint x: 133, startPoint y: 63, endPoint x: 119, endPoint y: 55, distance: 16.1
click at [133, 63] on button "Save Loan" at bounding box center [128, 62] width 39 height 11
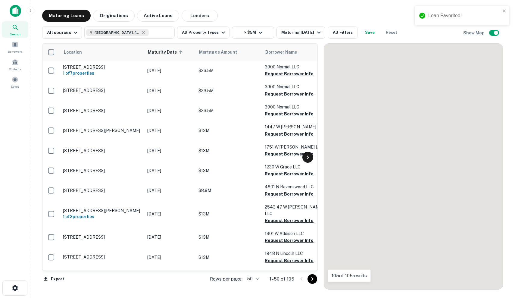
scroll to position [849, 0]
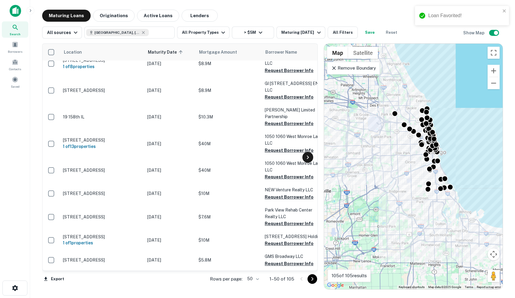
click at [310, 157] on icon at bounding box center [307, 157] width 7 height 7
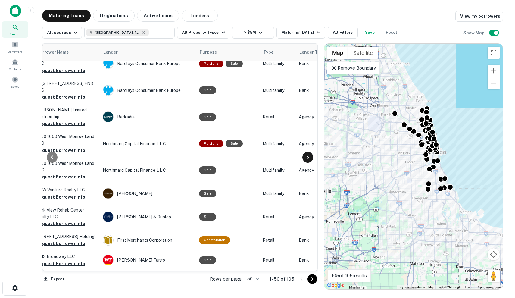
scroll to position [849, 253]
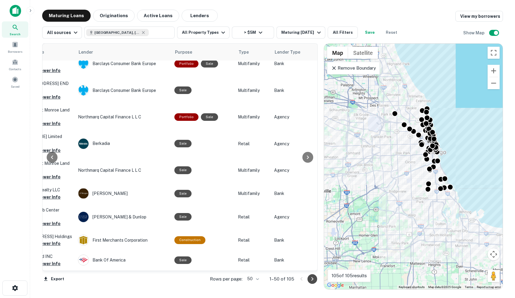
click at [315, 281] on icon "Go to next page" at bounding box center [312, 278] width 7 height 7
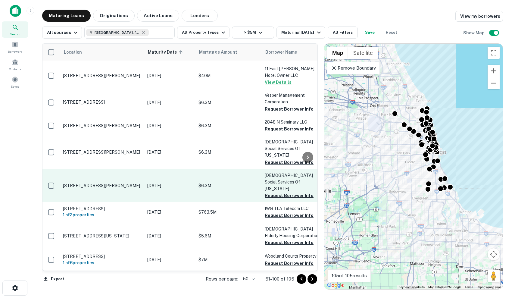
scroll to position [178, 0]
click at [147, 171] on td "Nov 16, 2025" at bounding box center [169, 185] width 51 height 33
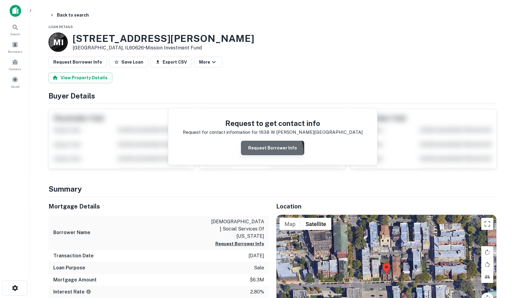
click at [272, 152] on button "Request Borrower Info" at bounding box center [272, 148] width 63 height 14
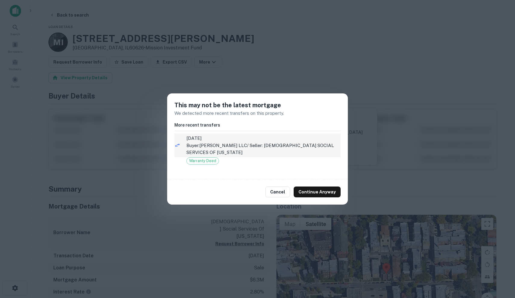
click at [305, 149] on p "Buyer: MORSE AP LLC / Seller: LUTHERAN SOCIAL SERVICES OF ILLINOIS" at bounding box center [263, 149] width 154 height 14
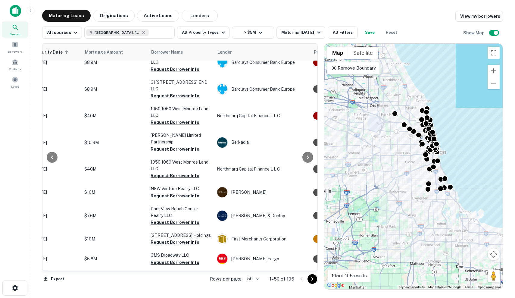
scroll to position [849, 114]
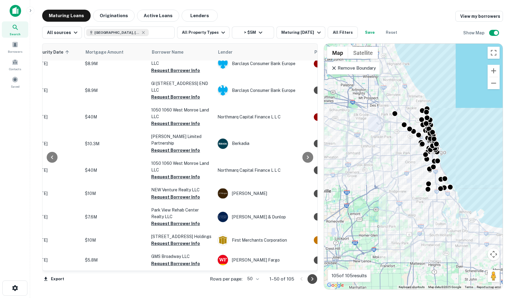
click at [311, 281] on icon "Go to next page" at bounding box center [312, 278] width 7 height 7
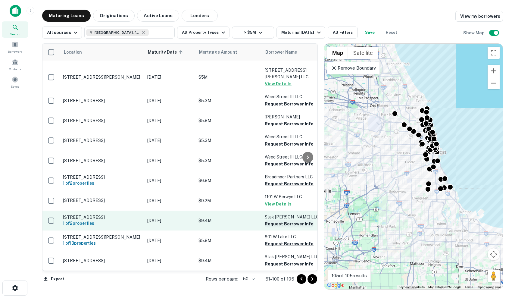
scroll to position [873, 0]
click at [278, 220] on button "Request Borrower Info" at bounding box center [289, 223] width 49 height 7
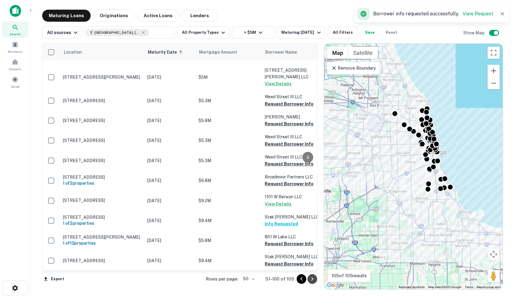
click at [311, 277] on icon "Go to next page" at bounding box center [312, 278] width 7 height 7
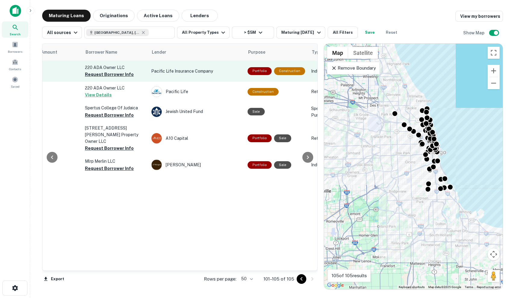
scroll to position [0, 181]
click at [124, 76] on button "Request Borrower Info" at bounding box center [108, 74] width 49 height 7
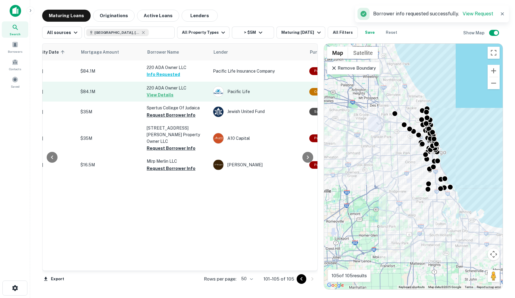
scroll to position [0, 118]
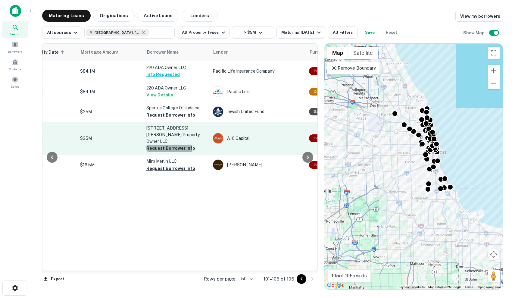
click at [163, 145] on button "Request Borrower Info" at bounding box center [170, 148] width 49 height 7
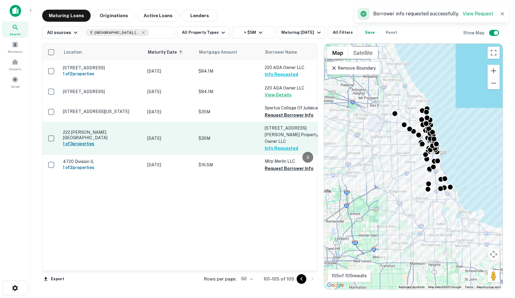
scroll to position [0, 0]
click at [128, 140] on h6 "1 of 3 properties" at bounding box center [102, 143] width 78 height 7
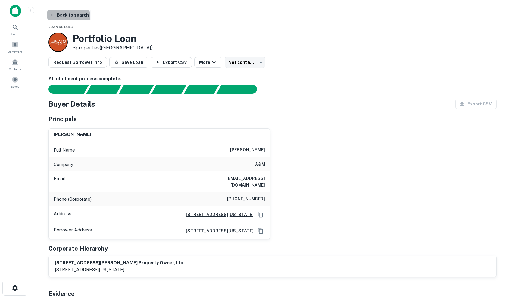
click at [61, 17] on button "Back to search" at bounding box center [69, 15] width 44 height 11
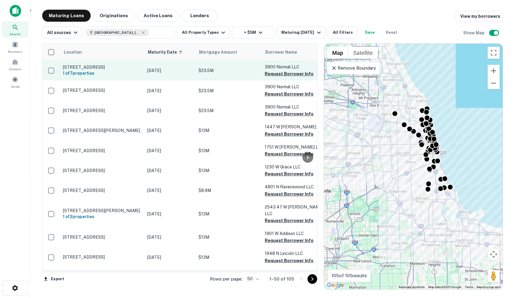
click at [135, 68] on p "[STREET_ADDRESS]" at bounding box center [102, 66] width 78 height 5
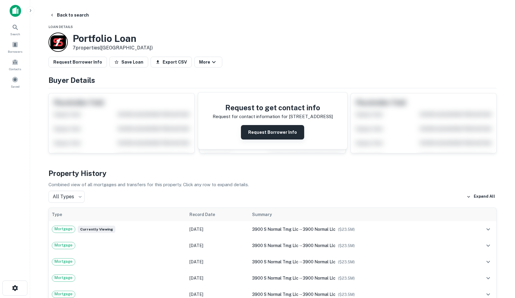
click at [272, 128] on button "Request Borrower Info" at bounding box center [272, 132] width 63 height 14
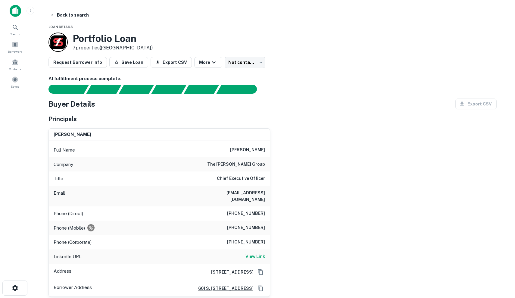
click at [496, 0] on main "Back to search Loan Details Portfolio Loan 7 properties (IL) Request Borrower I…" at bounding box center [272, 149] width 485 height 298
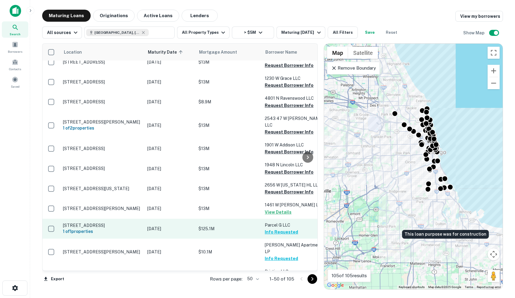
scroll to position [89, 0]
click at [235, 225] on p "$125.1M" at bounding box center [229, 228] width 60 height 7
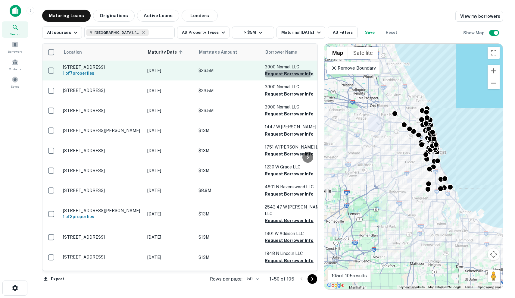
click at [278, 74] on button "Request Borrower Info" at bounding box center [289, 73] width 49 height 7
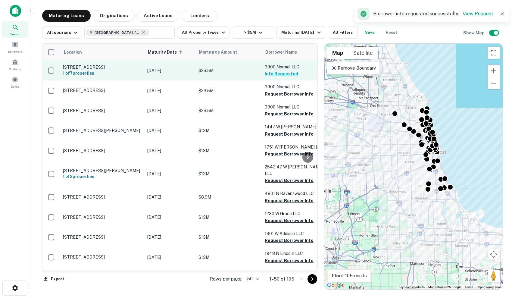
click at [232, 70] on p "$23.5M" at bounding box center [229, 70] width 60 height 7
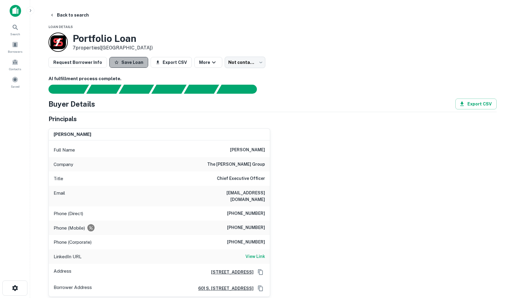
click at [129, 60] on button "Save Loan" at bounding box center [128, 62] width 39 height 11
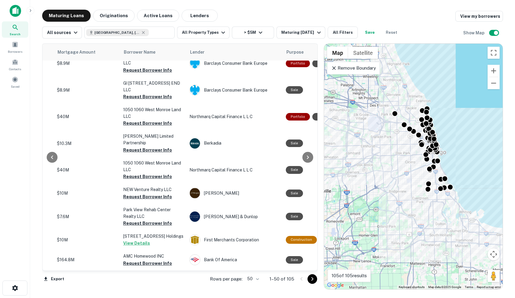
scroll to position [849, 142]
click at [312, 280] on icon "Go to next page" at bounding box center [312, 278] width 7 height 7
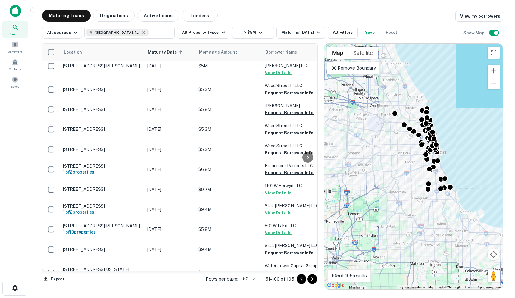
scroll to position [884, 0]
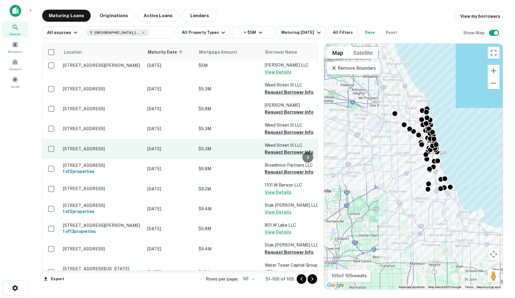
scroll to position [884, 0]
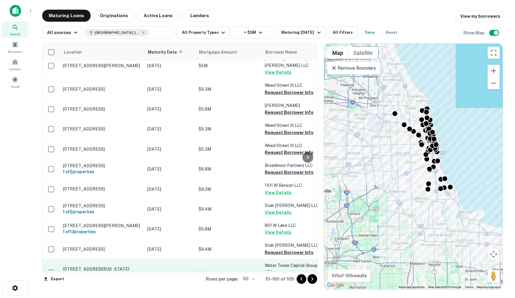
drag, startPoint x: 261, startPoint y: 256, endPoint x: 254, endPoint y: 225, distance: 31.9
click at [254, 259] on td "$13M" at bounding box center [228, 272] width 66 height 27
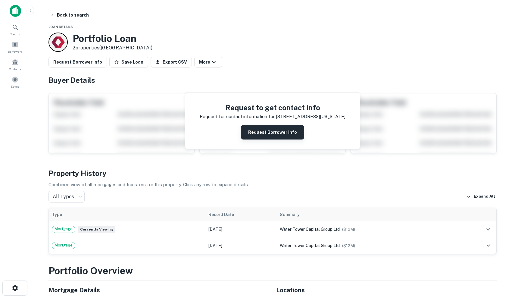
click at [280, 134] on button "Request Borrower Info" at bounding box center [272, 132] width 63 height 14
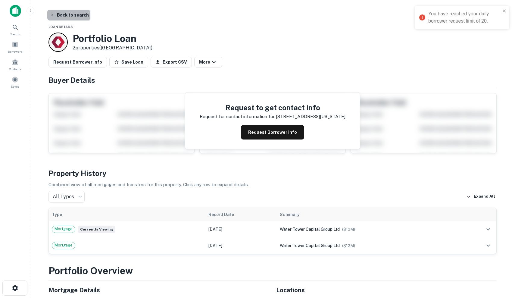
click at [66, 15] on button "Back to search" at bounding box center [69, 15] width 44 height 11
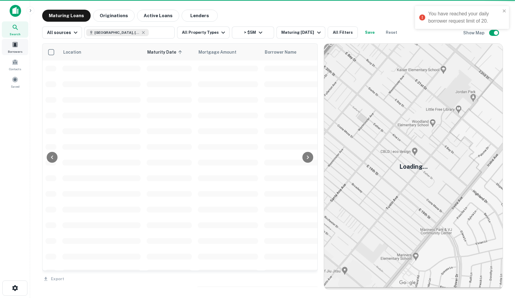
click at [17, 44] on span at bounding box center [15, 44] width 7 height 7
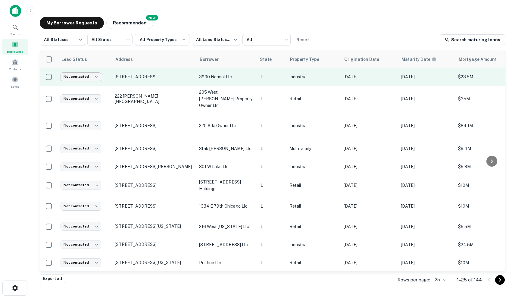
click at [73, 78] on body "Search Borrowers Contacts Saved My Borrower Requests NEW Recommended All Status…" at bounding box center [257, 149] width 515 height 298
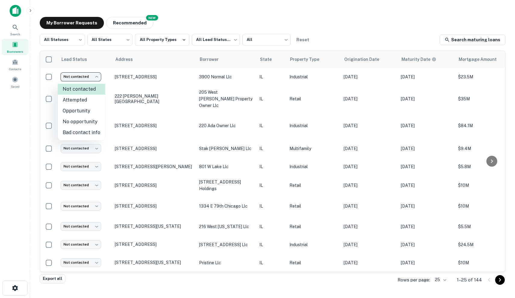
click at [73, 78] on div at bounding box center [257, 149] width 515 height 298
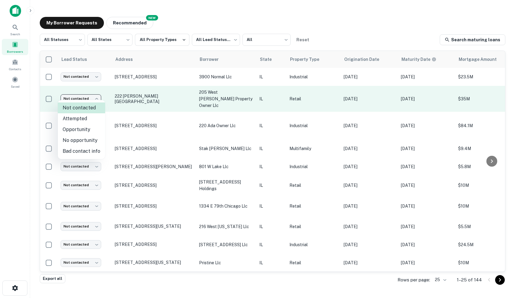
click at [83, 95] on body "Search Borrowers Contacts Saved My Borrower Requests NEW Recommended All Status…" at bounding box center [257, 149] width 515 height 298
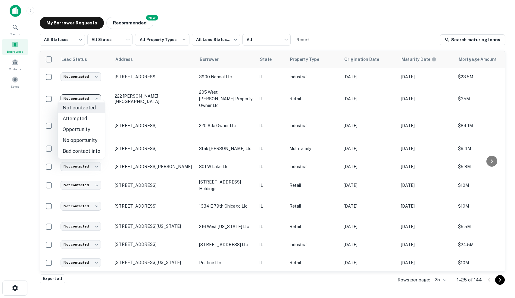
click at [84, 96] on div at bounding box center [257, 149] width 515 height 298
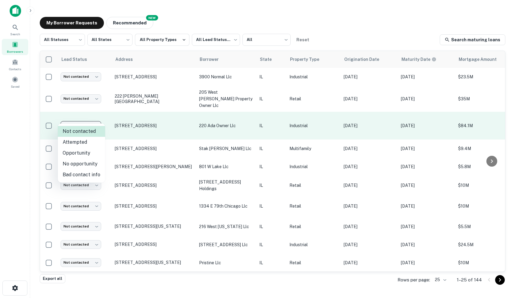
click at [83, 116] on body "Search Borrowers Contacts Saved My Borrower Requests NEW Recommended All Status…" at bounding box center [257, 149] width 515 height 298
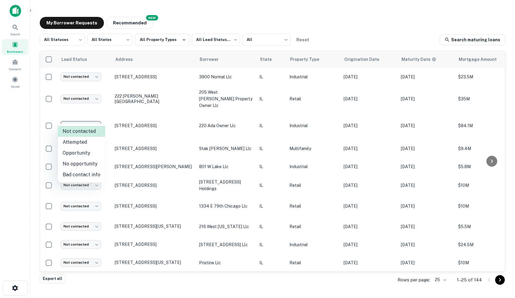
click at [85, 121] on div at bounding box center [257, 149] width 515 height 298
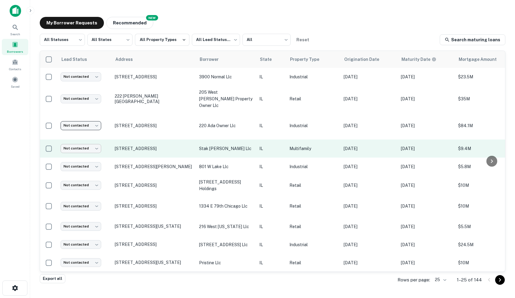
click at [93, 144] on body "Search Borrowers Contacts Saved My Borrower Requests NEW Recommended All Status…" at bounding box center [257, 149] width 515 height 298
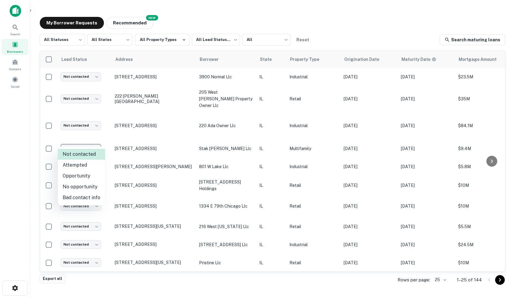
click at [93, 142] on div at bounding box center [257, 149] width 515 height 298
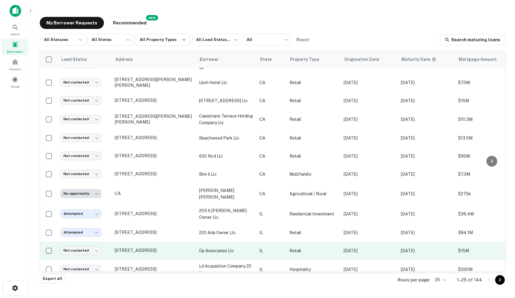
scroll to position [272, 0]
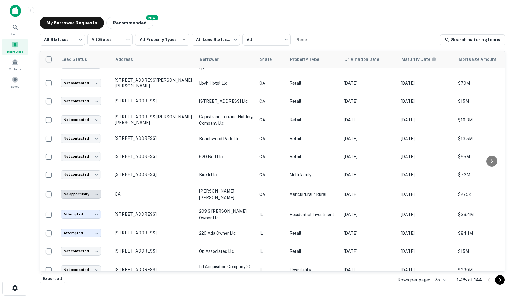
click at [502, 279] on icon "Go to next page" at bounding box center [499, 279] width 7 height 7
